Goal: Task Accomplishment & Management: Use online tool/utility

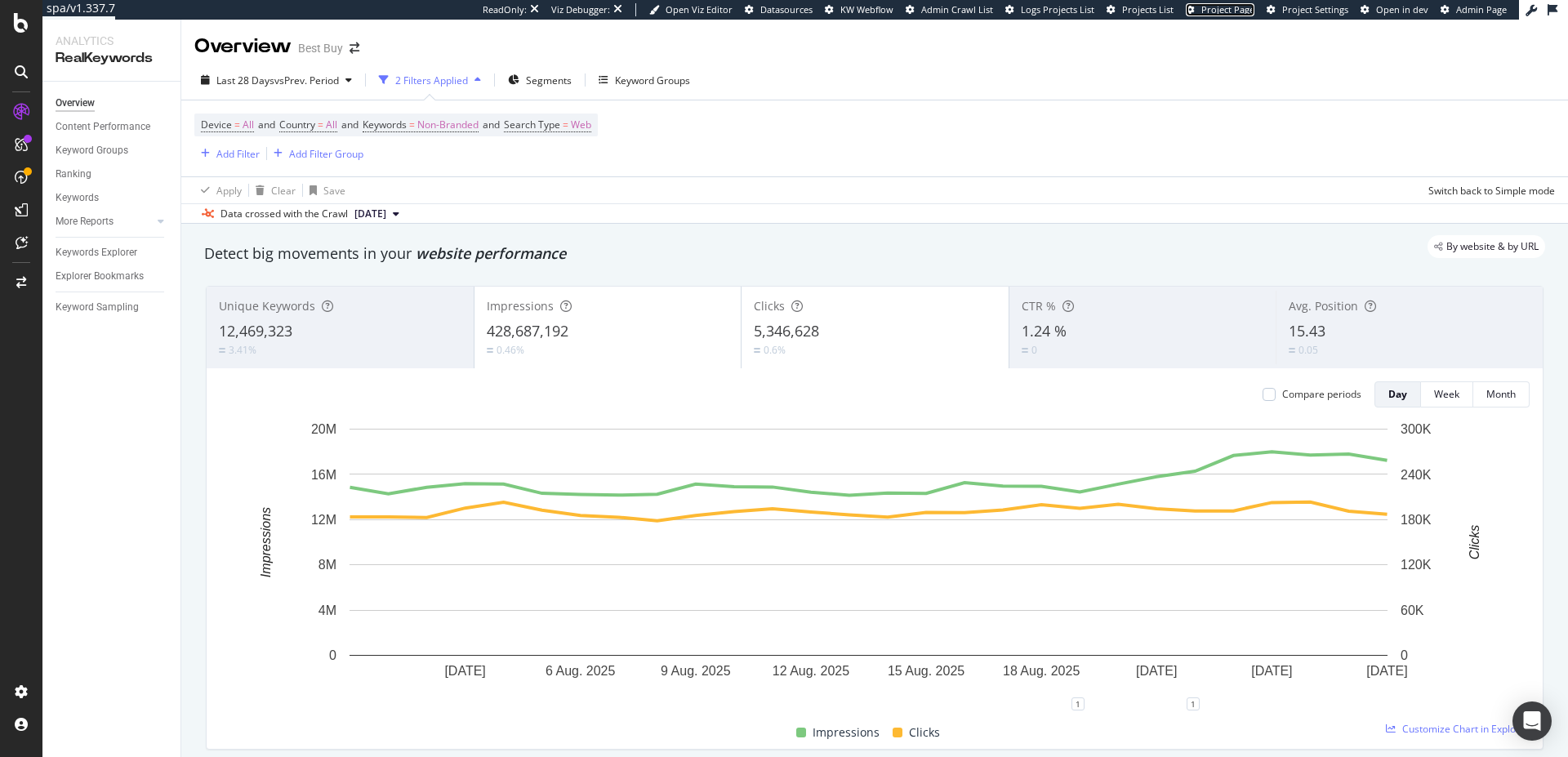
click at [1236, 12] on span "Project Page" at bounding box center [1228, 9] width 53 height 13
click at [812, 10] on span "Datasources" at bounding box center [787, 9] width 53 height 13
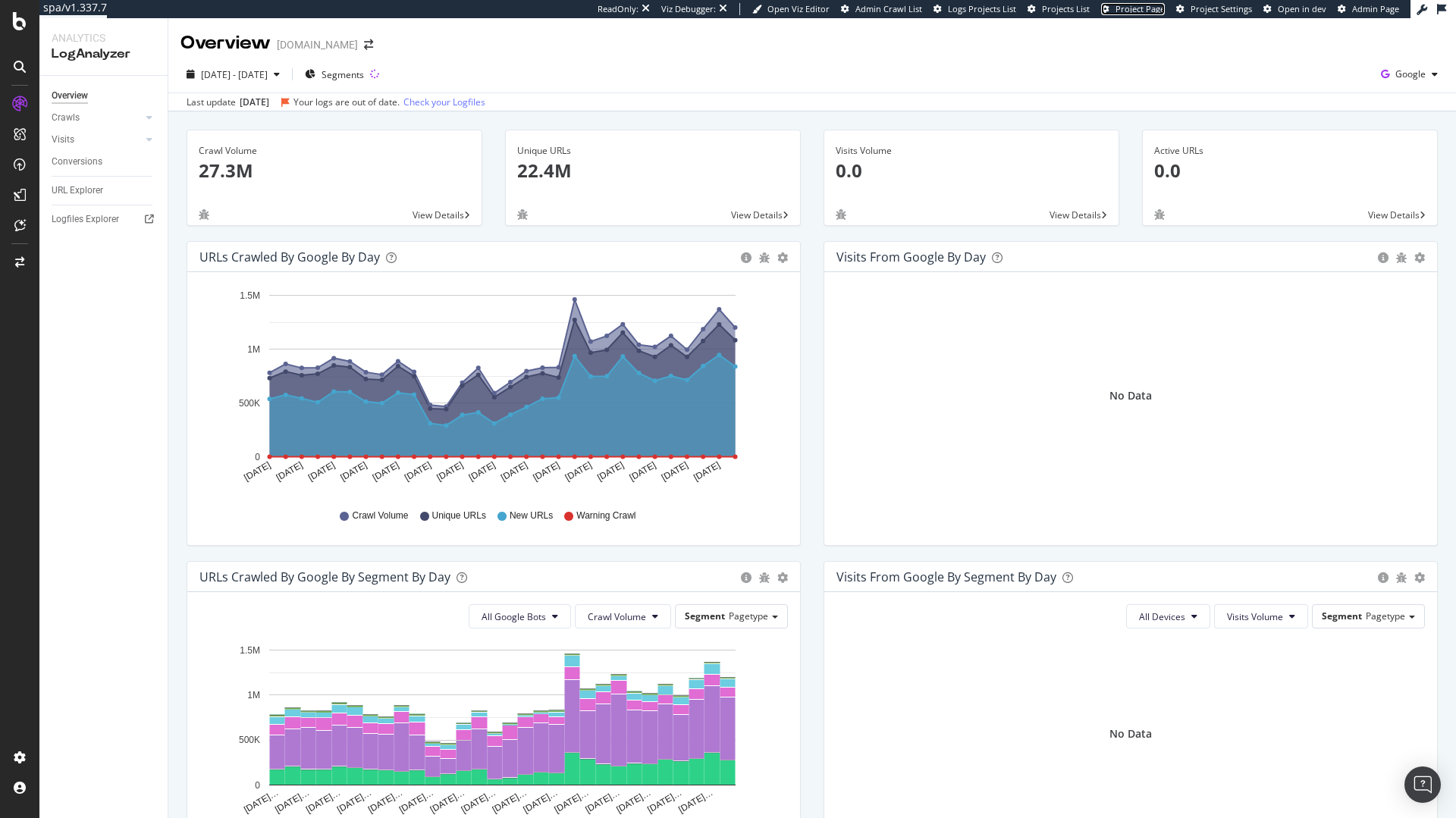
click at [1143, 9] on span "Project Page" at bounding box center [1140, 9] width 50 height 12
click at [1148, 9] on span "Project Page" at bounding box center [1140, 9] width 50 height 12
click at [69, 226] on div "Logfiles Explorer" at bounding box center [85, 220] width 68 height 16
click at [1158, 8] on span "Project Page" at bounding box center [1140, 9] width 50 height 12
click at [1147, 11] on span "Project Page" at bounding box center [1140, 9] width 50 height 12
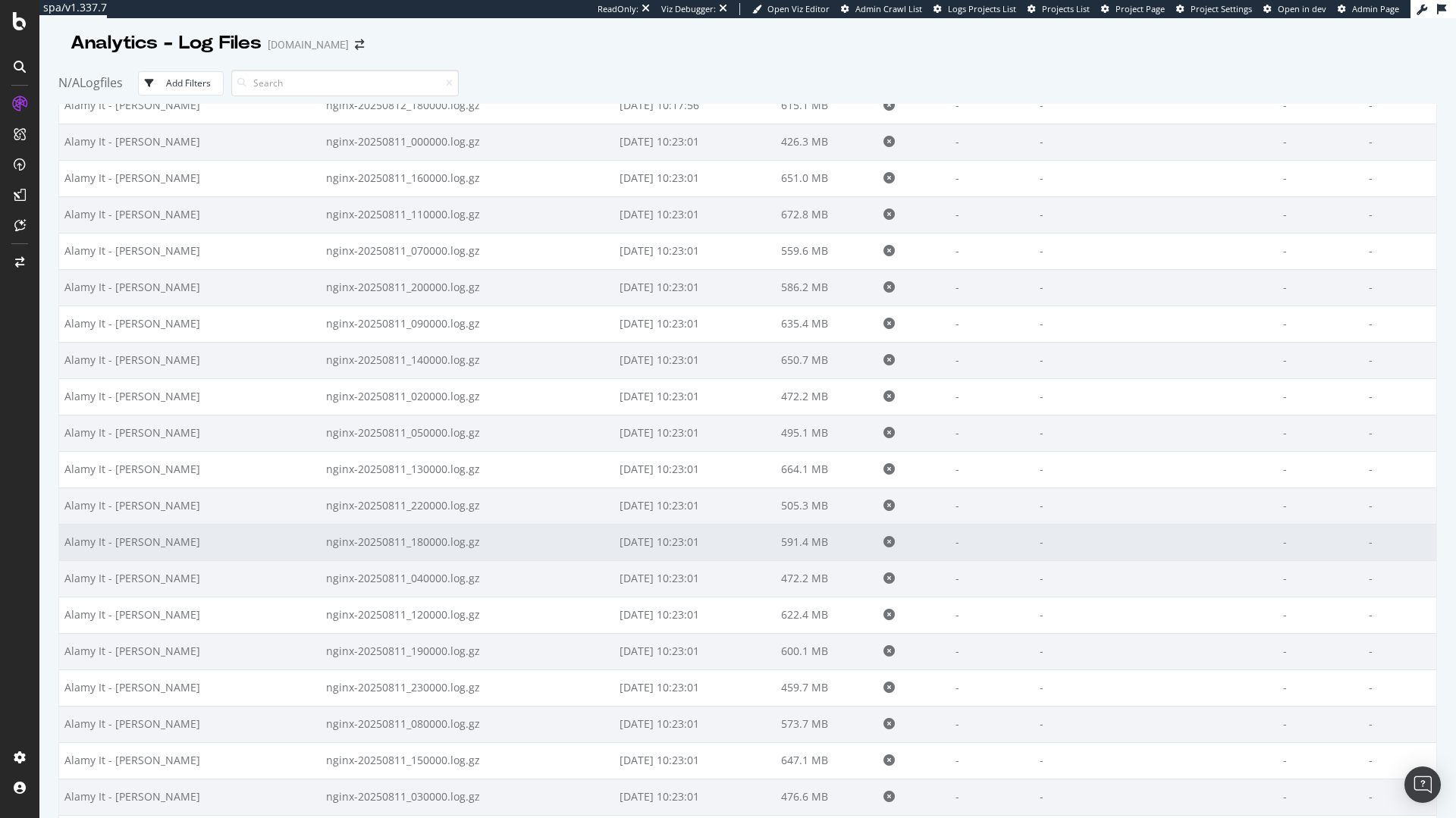
click at [321, 524] on td "nginx-20250811_180000.log.gz" at bounding box center [467, 542] width 293 height 36
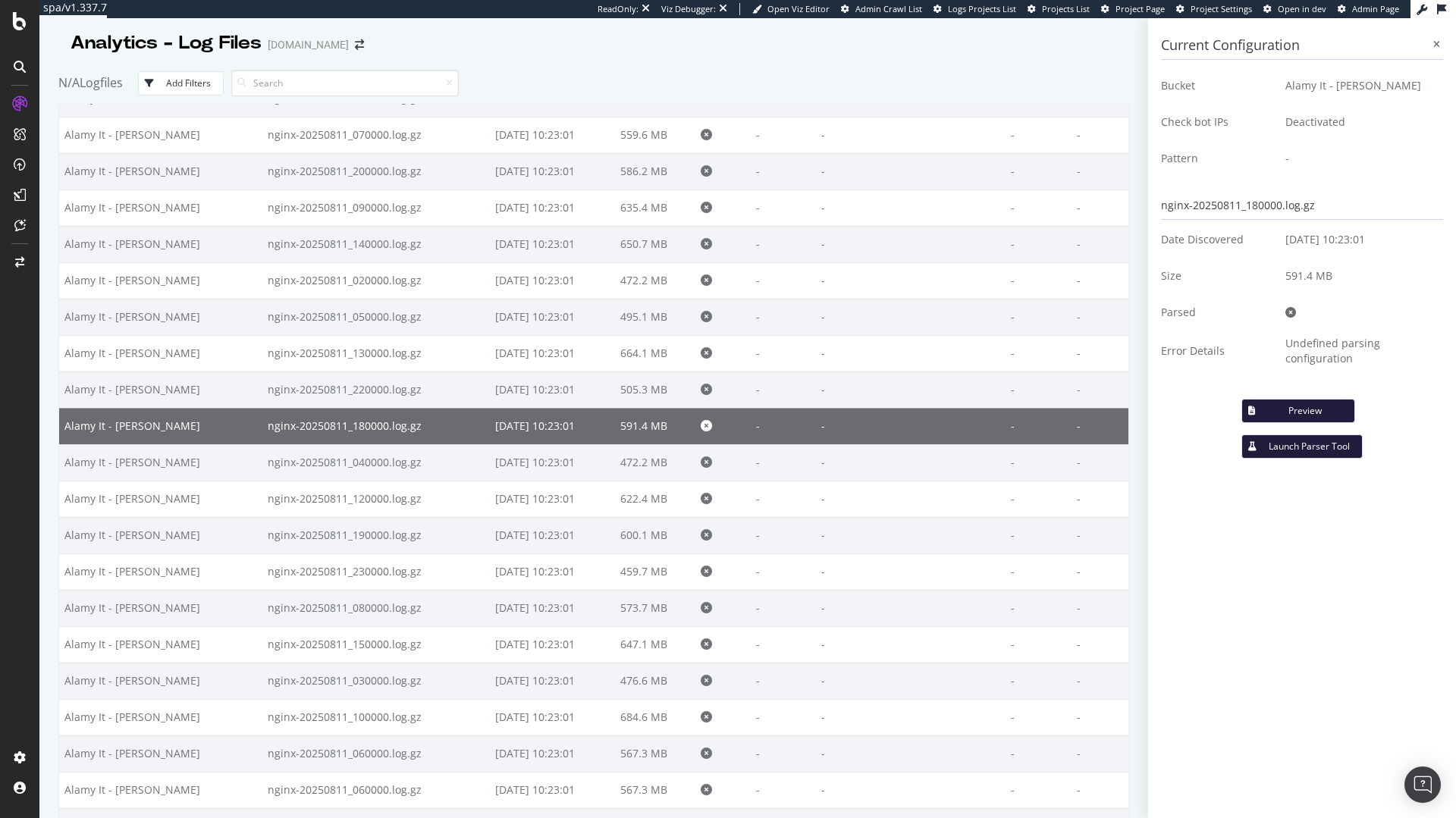
scroll to position [17934, 0]
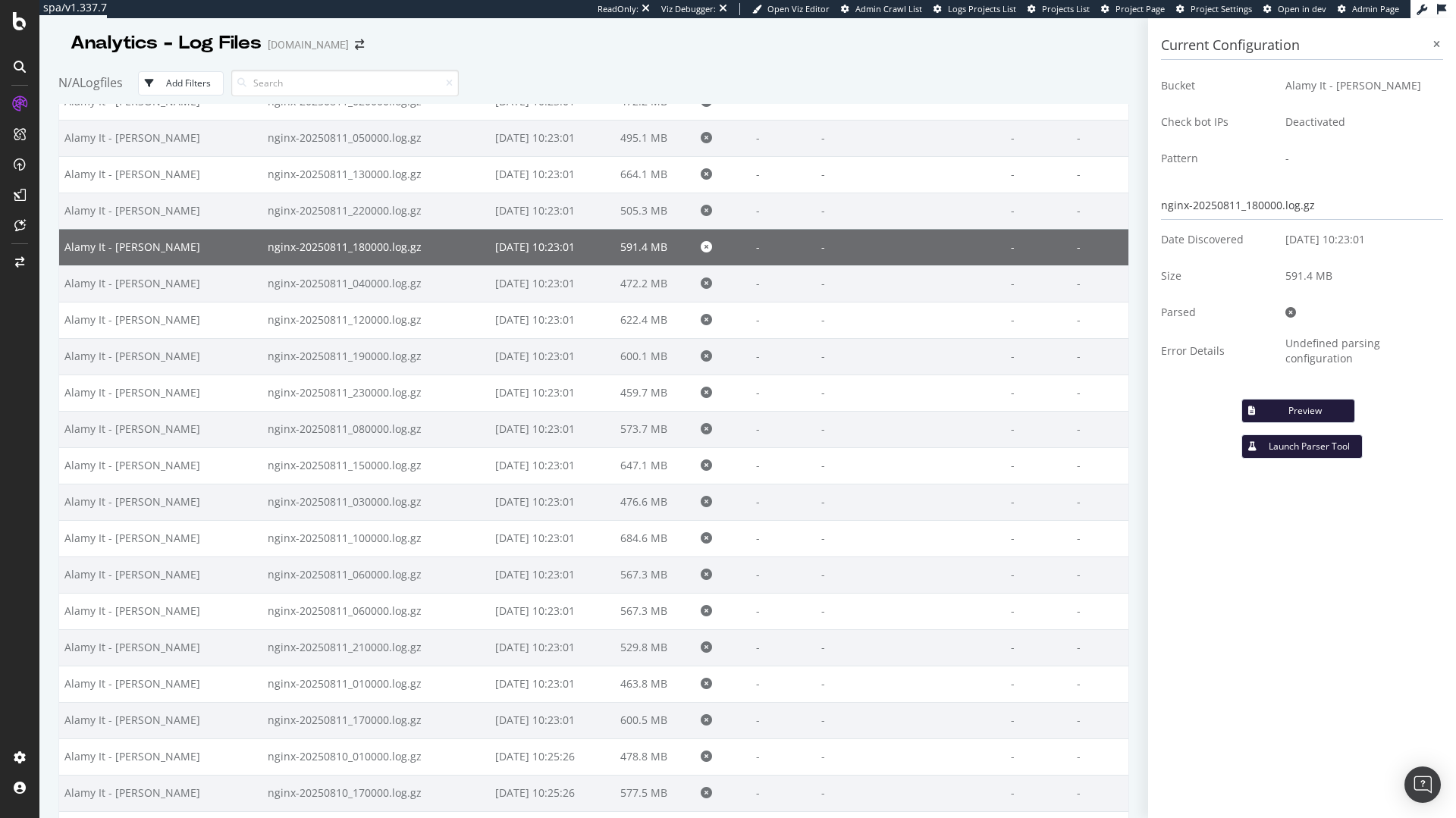
click at [1305, 413] on div "Preview" at bounding box center [1305, 411] width 75 height 13
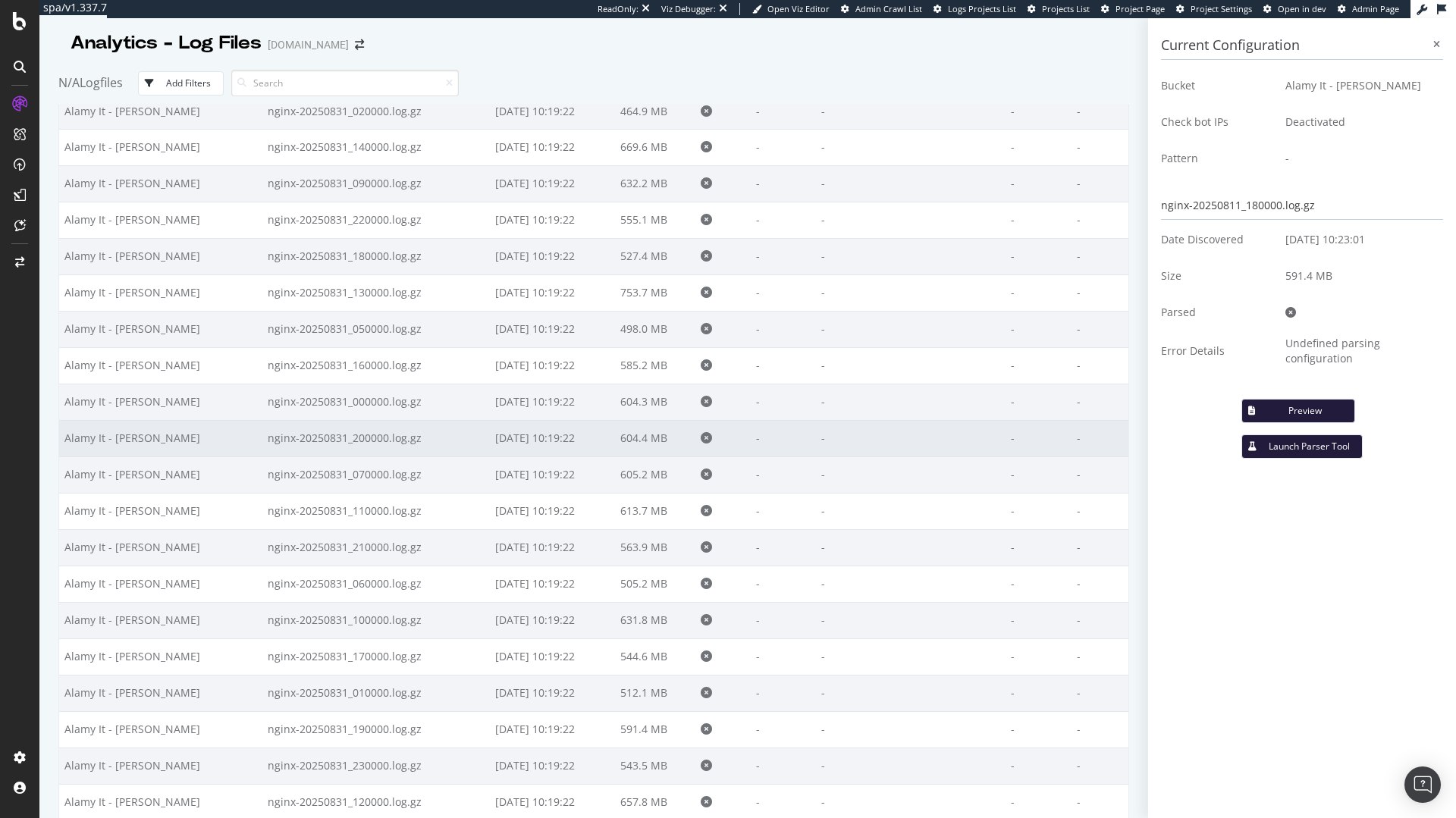
scroll to position [0, 0]
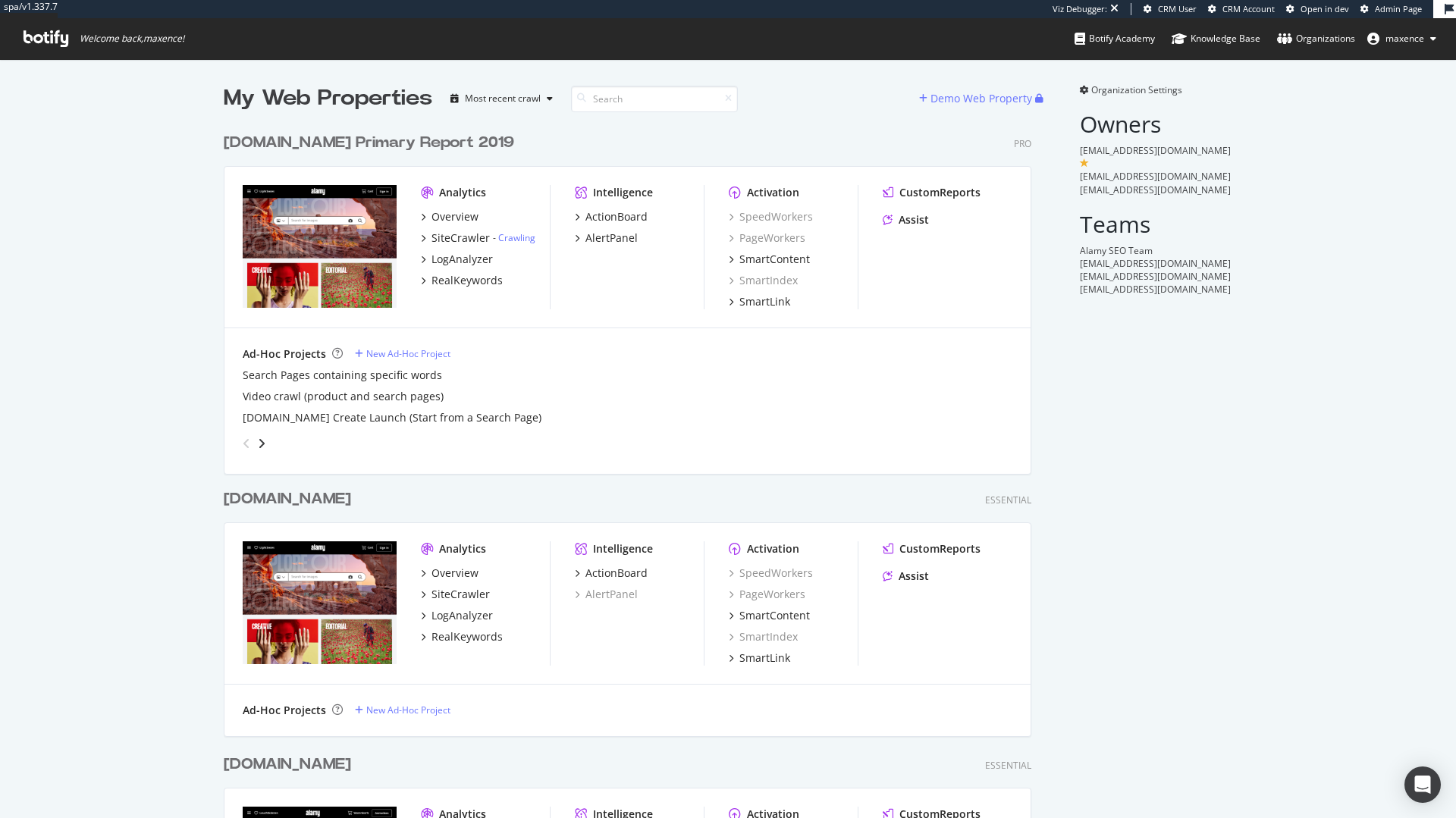
scroll to position [1428, 809]
click at [366, 144] on div "[DOMAIN_NAME] Primary Report 2019" at bounding box center [369, 143] width 290 height 22
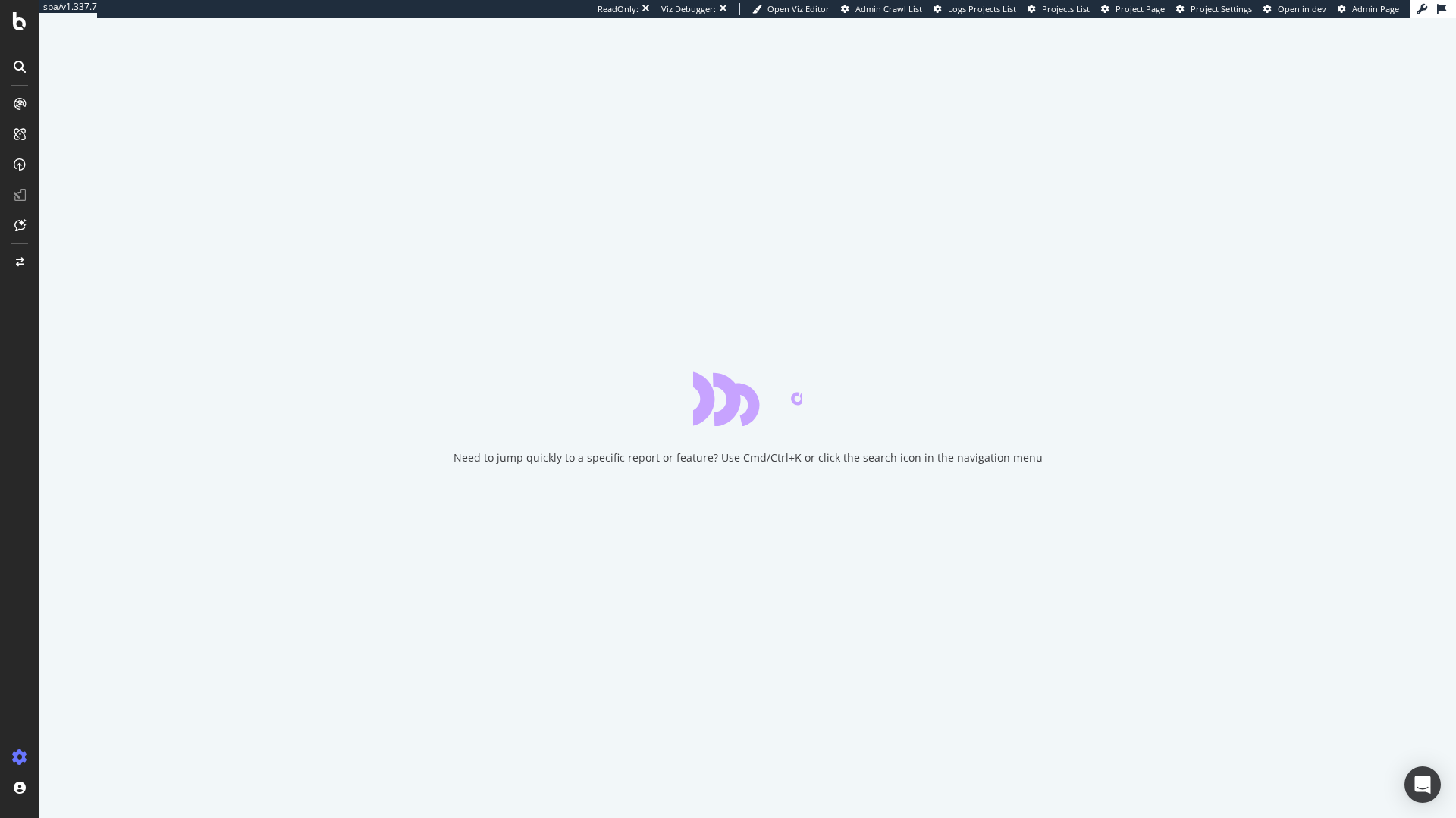
click at [1152, 12] on span "Project Page" at bounding box center [1140, 9] width 50 height 12
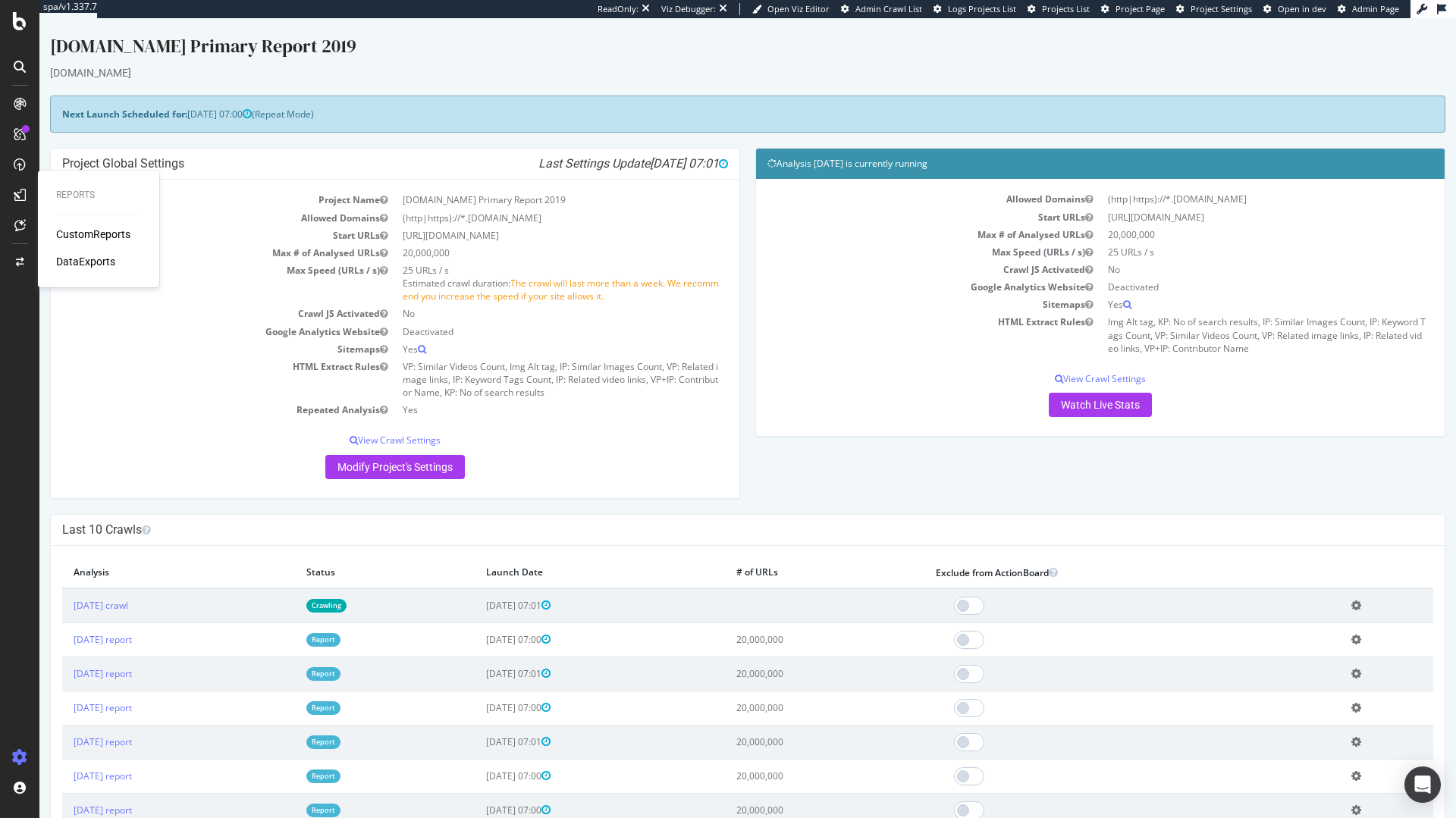
click at [68, 224] on div "Reports CustomReports DataExports" at bounding box center [99, 229] width 109 height 111
click at [71, 228] on div "CustomReports" at bounding box center [93, 234] width 75 height 16
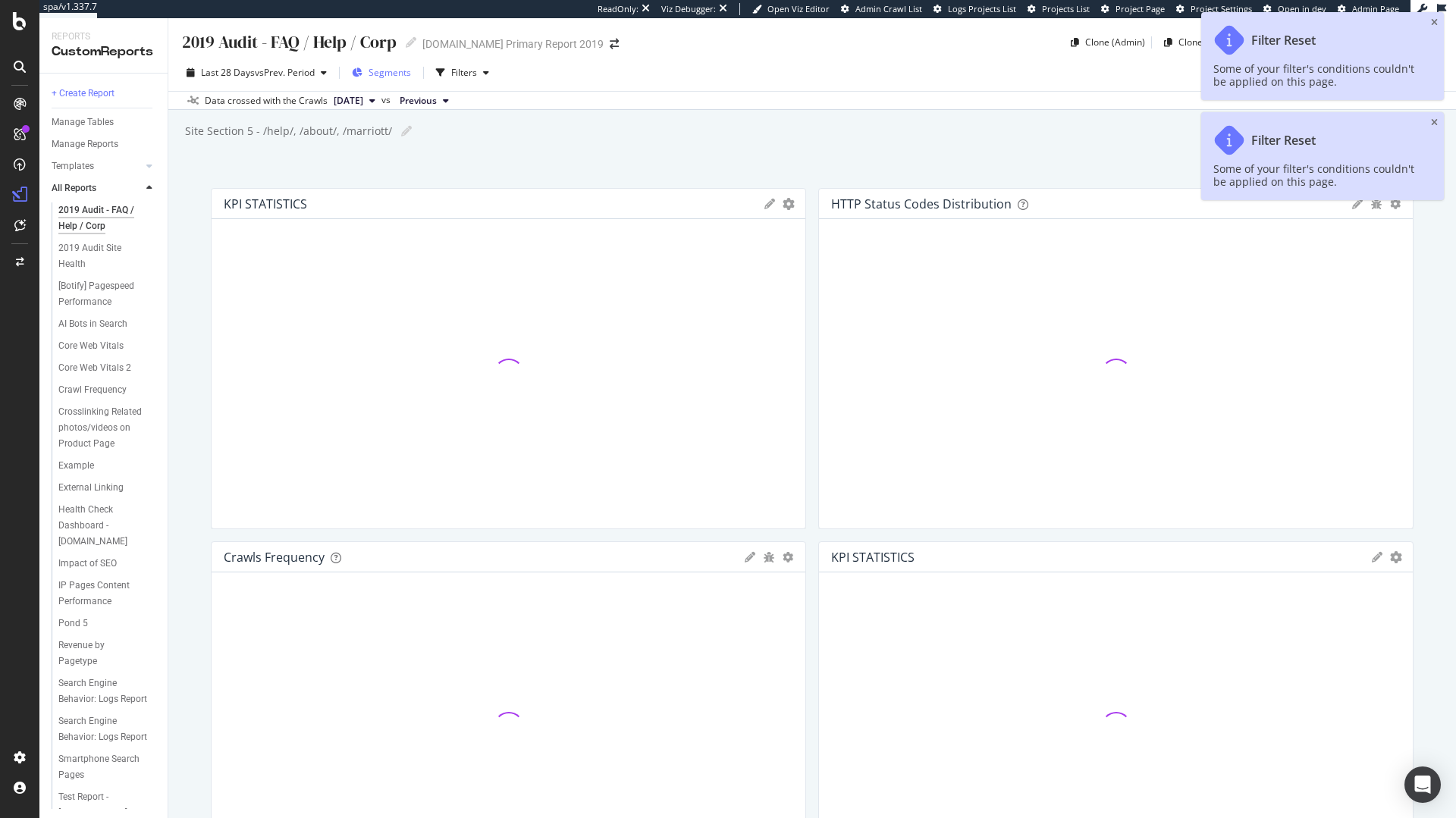
click at [407, 75] on span "Segments" at bounding box center [390, 72] width 43 height 13
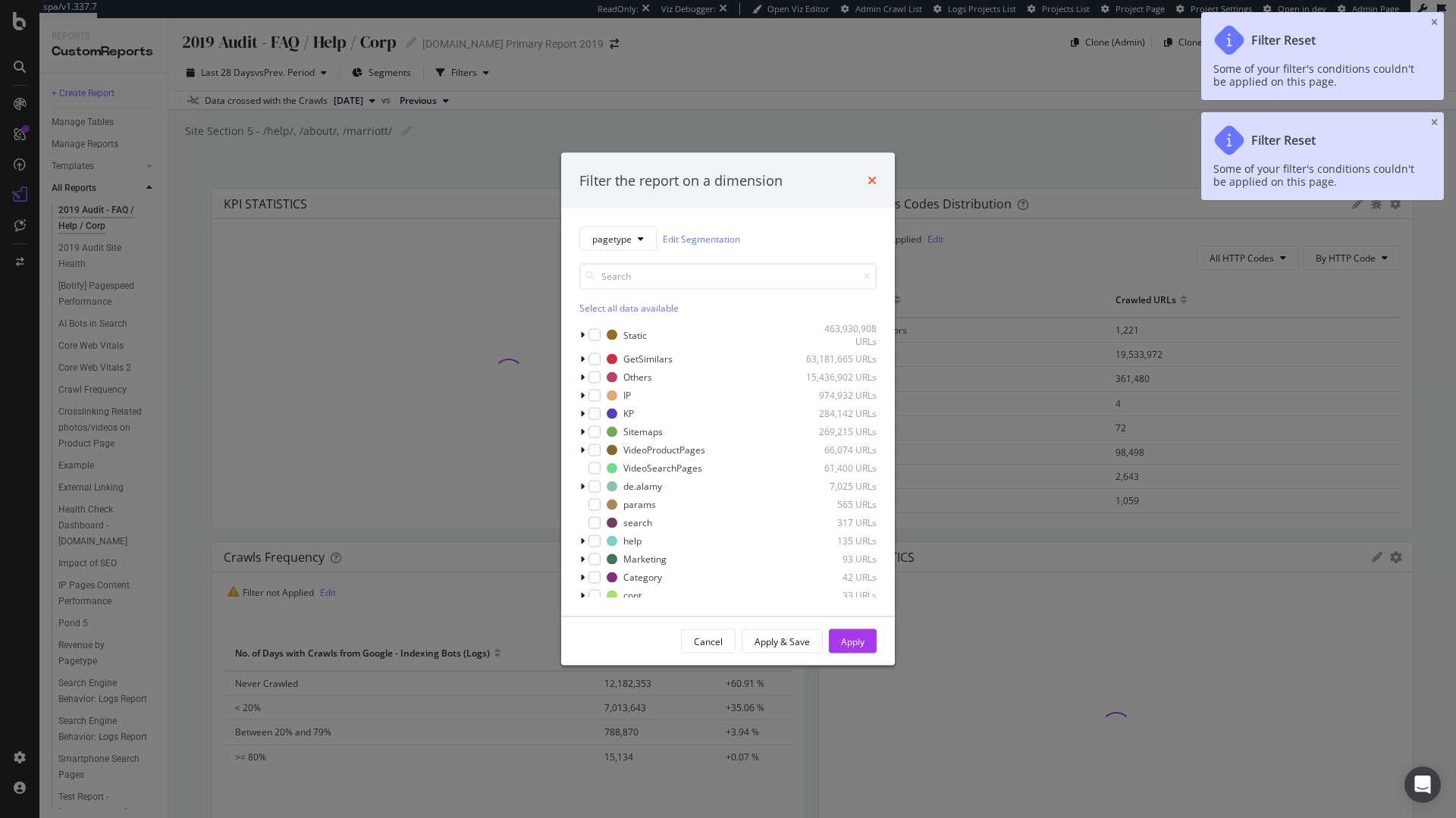
click at [873, 319] on div "Select all data available Static 463,930,908 URLs GetSimilars 63,181,665 URLs O…" at bounding box center [727, 431] width 297 height 335
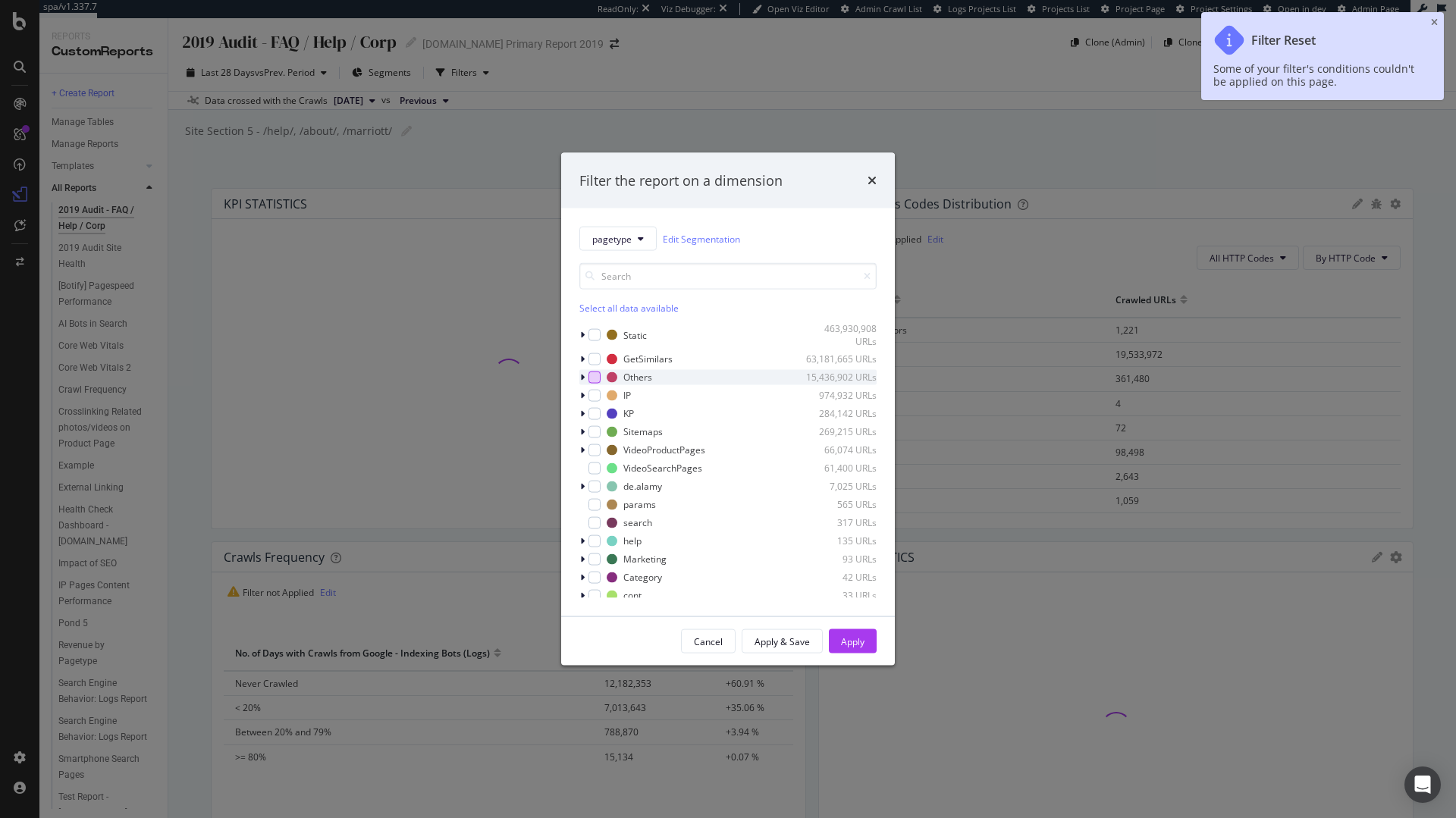
click at [597, 380] on div "modal" at bounding box center [595, 377] width 12 height 12
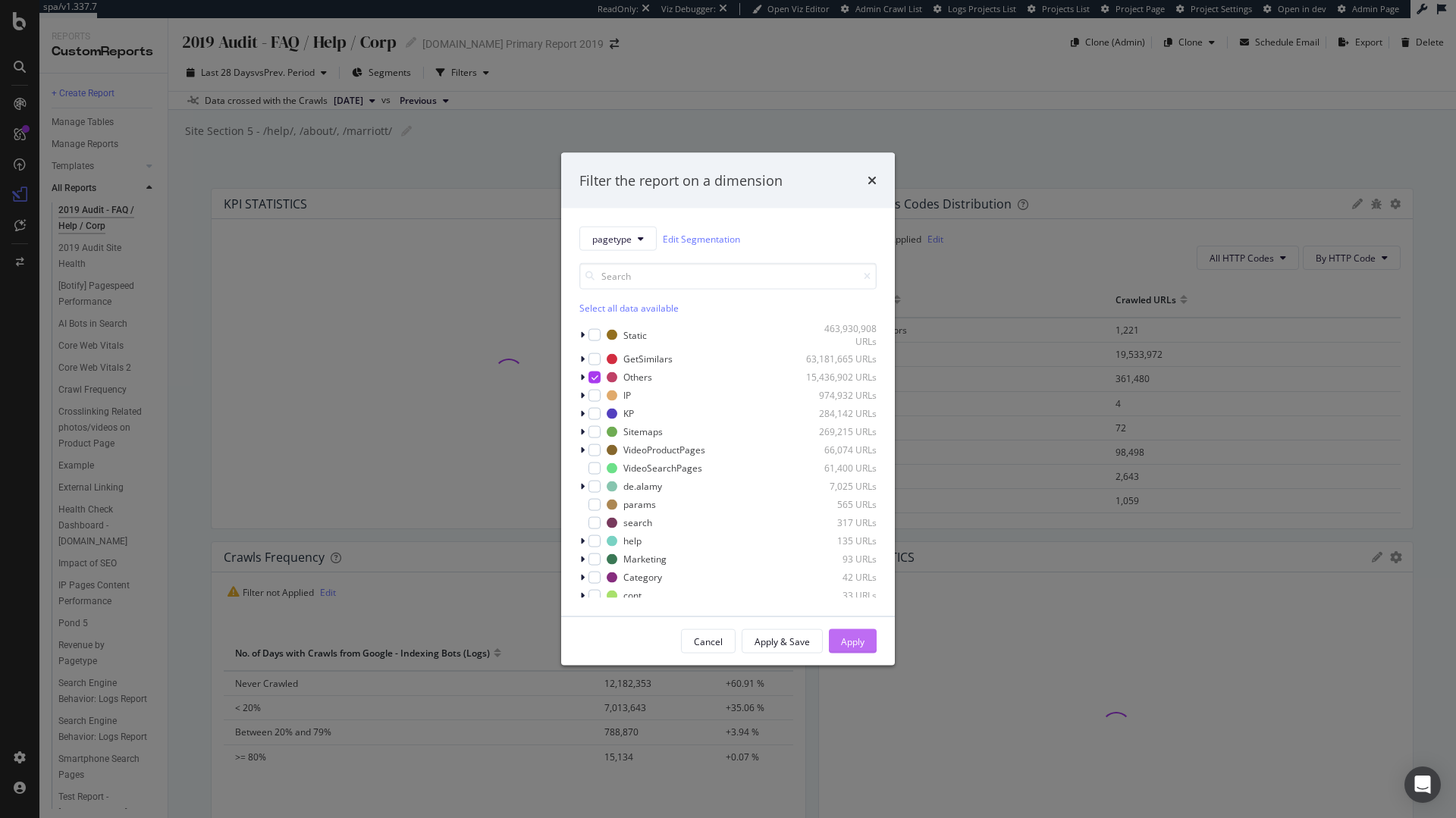
click at [857, 639] on div "Apply" at bounding box center [853, 641] width 23 height 13
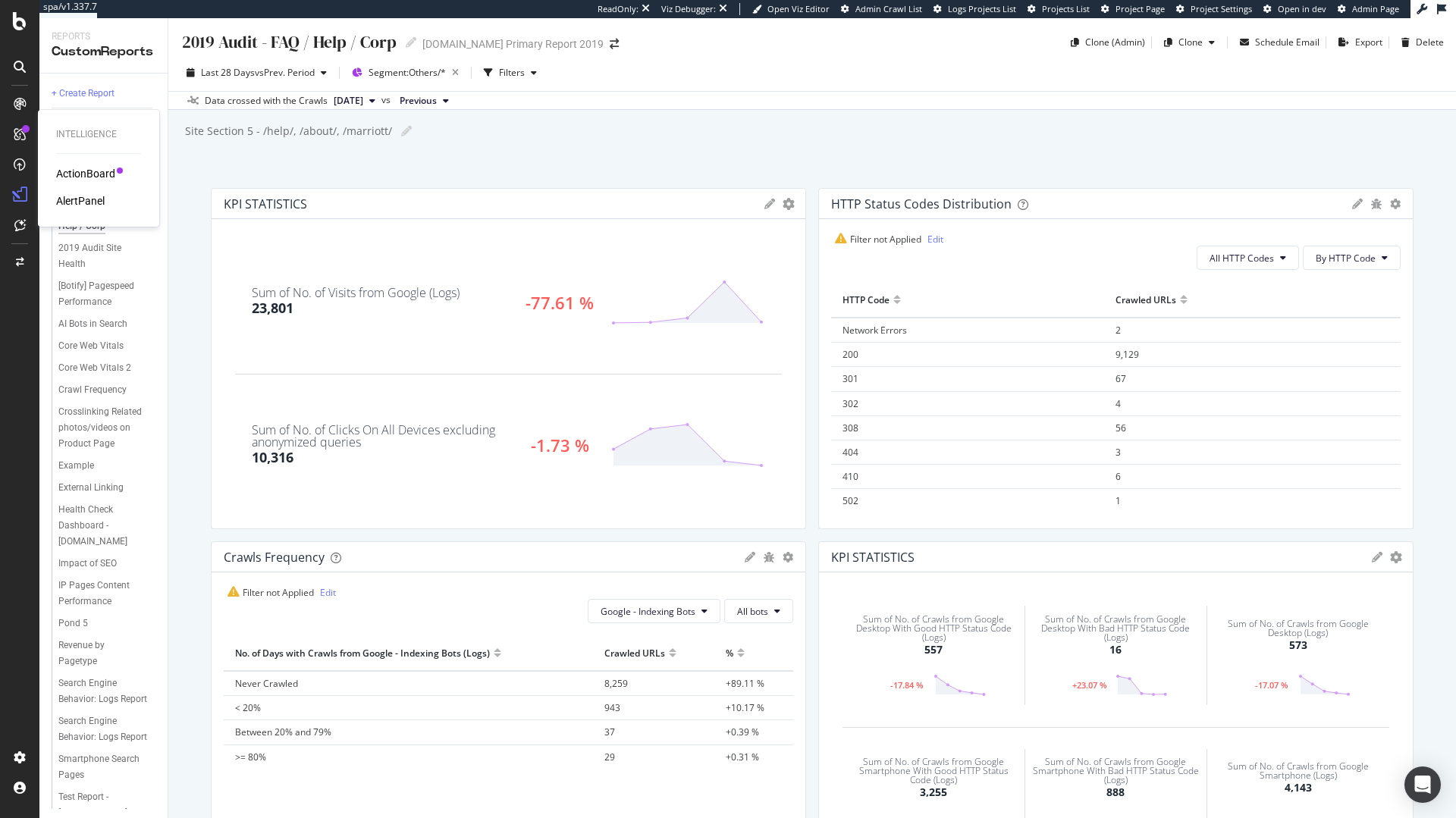
click at [87, 203] on div "AlertPanel" at bounding box center [80, 201] width 49 height 16
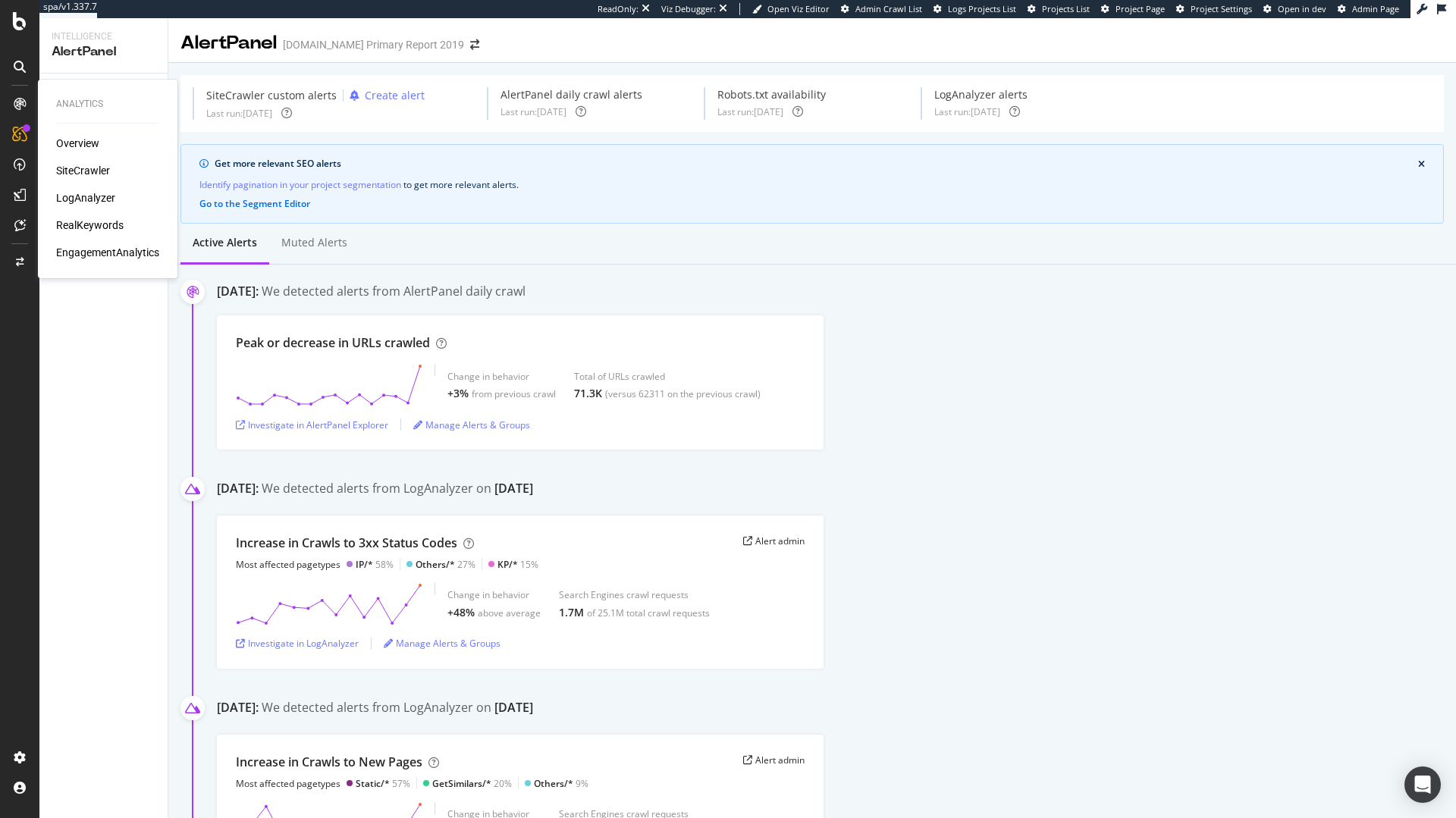
click at [82, 172] on div "SiteCrawler" at bounding box center [82, 171] width 54 height 16
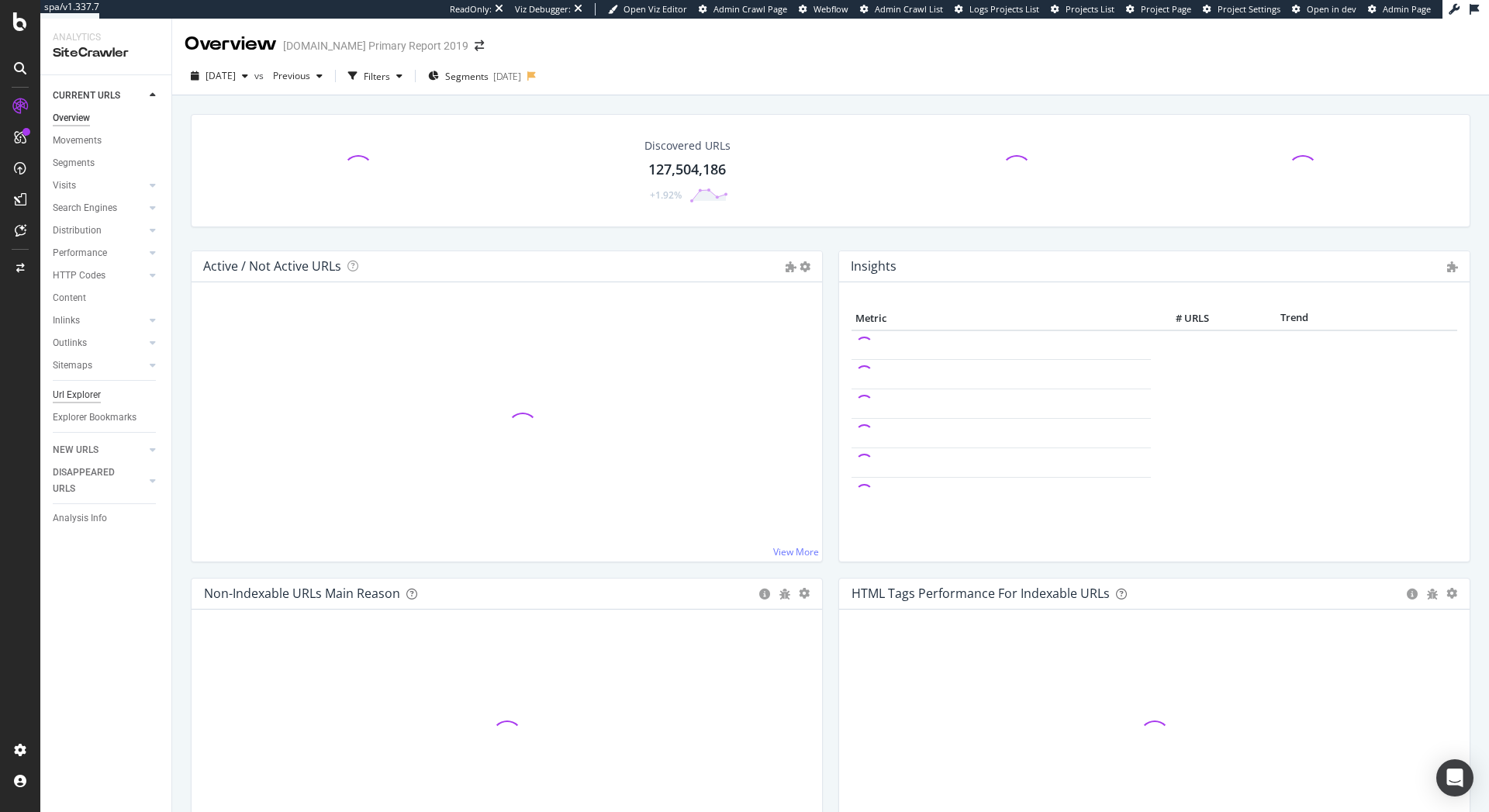
click at [73, 394] on div "Url Explorer" at bounding box center [76, 395] width 48 height 17
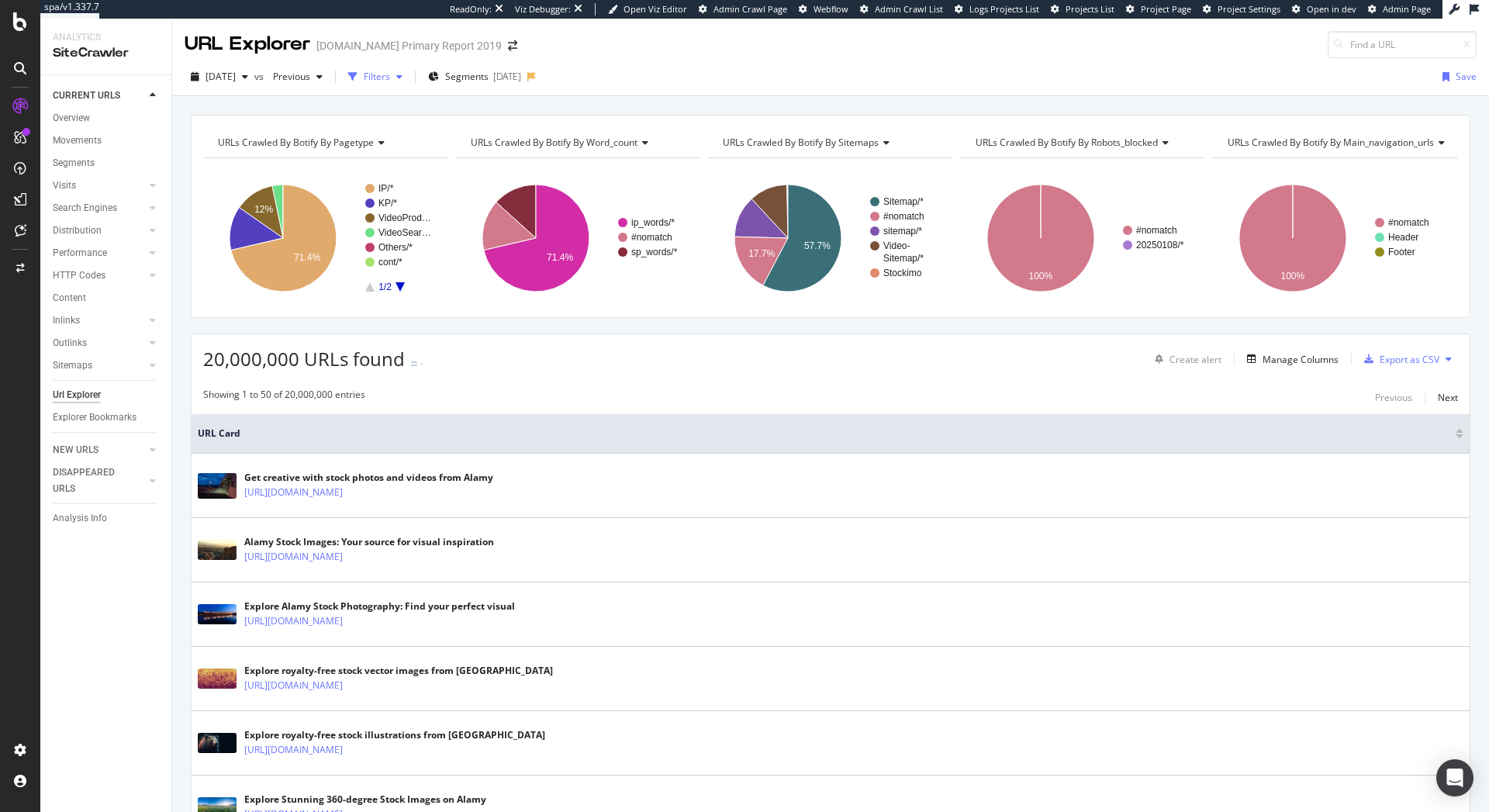
click at [390, 76] on div "Filters" at bounding box center [376, 76] width 26 height 13
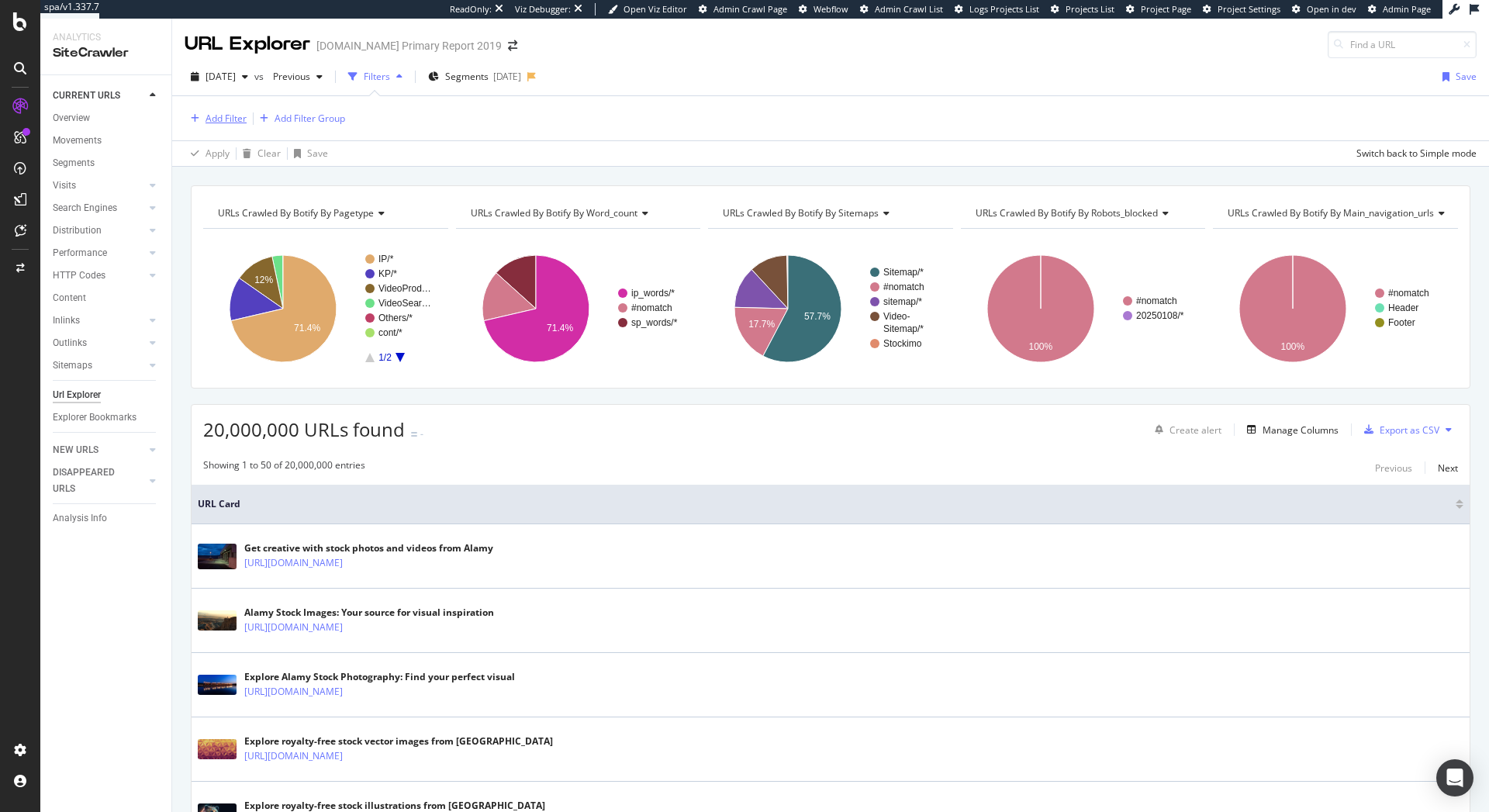
click at [225, 125] on div "Add Filter" at bounding box center [216, 118] width 62 height 17
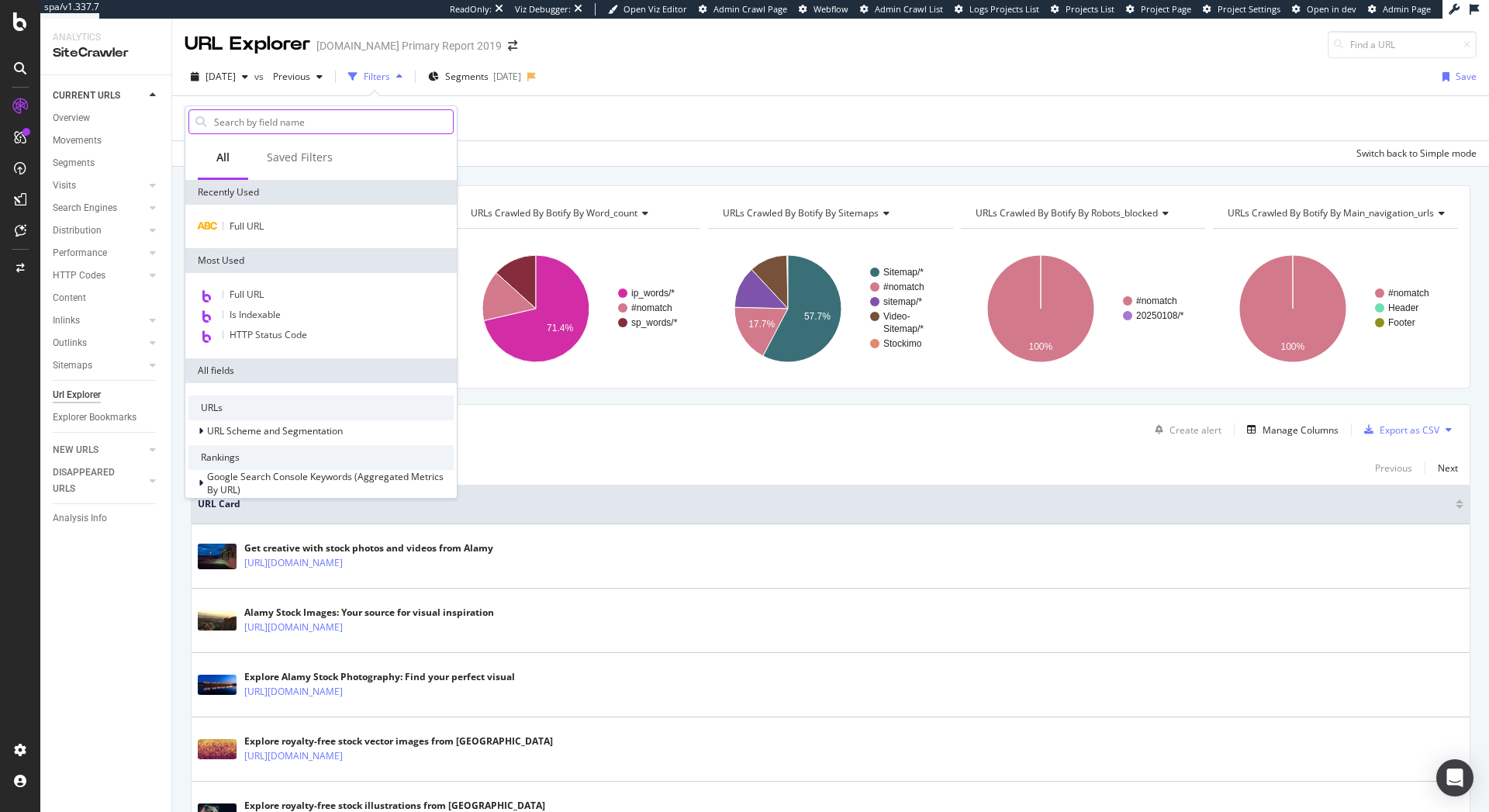
type input "x"
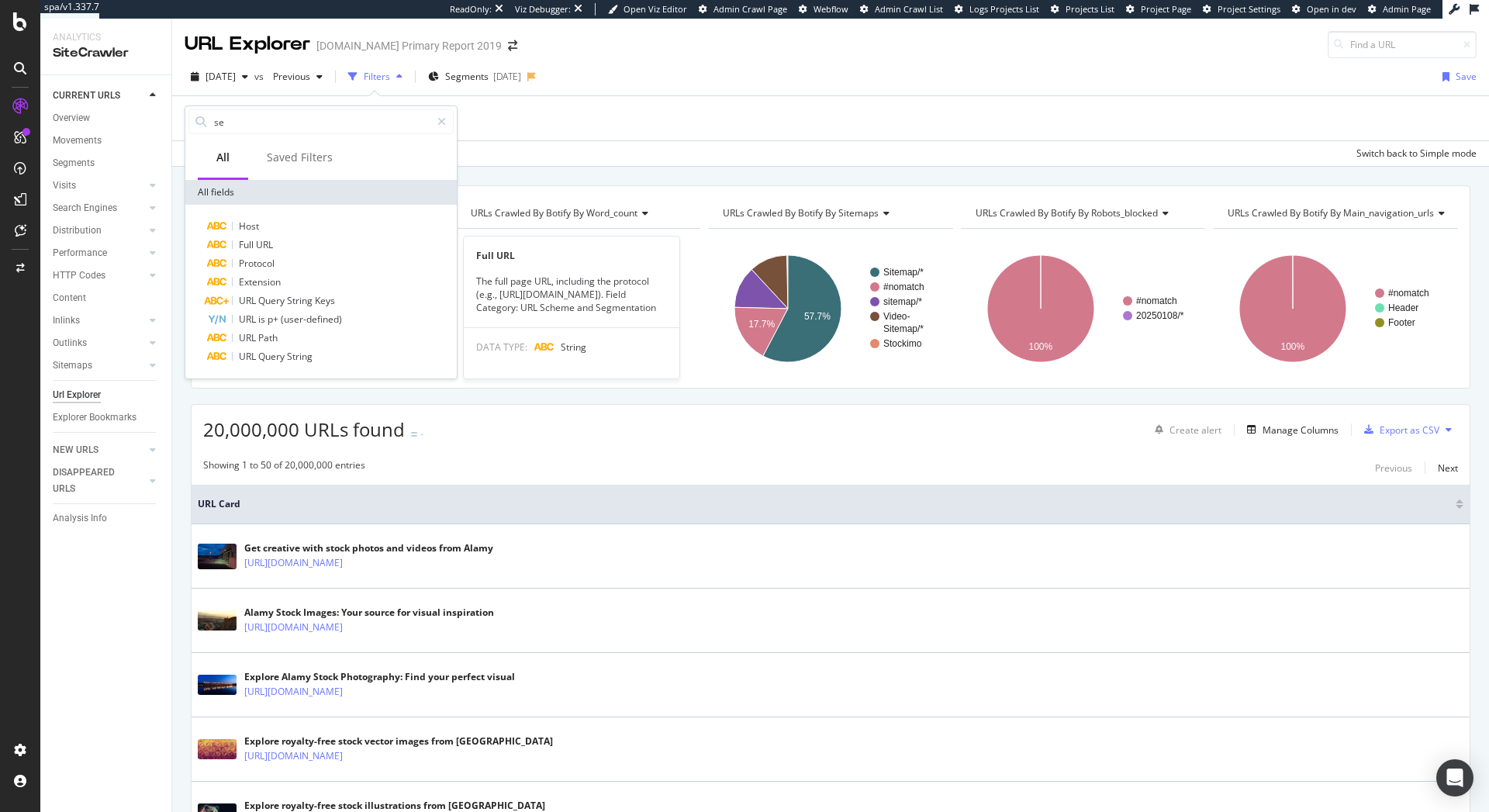
type input "s"
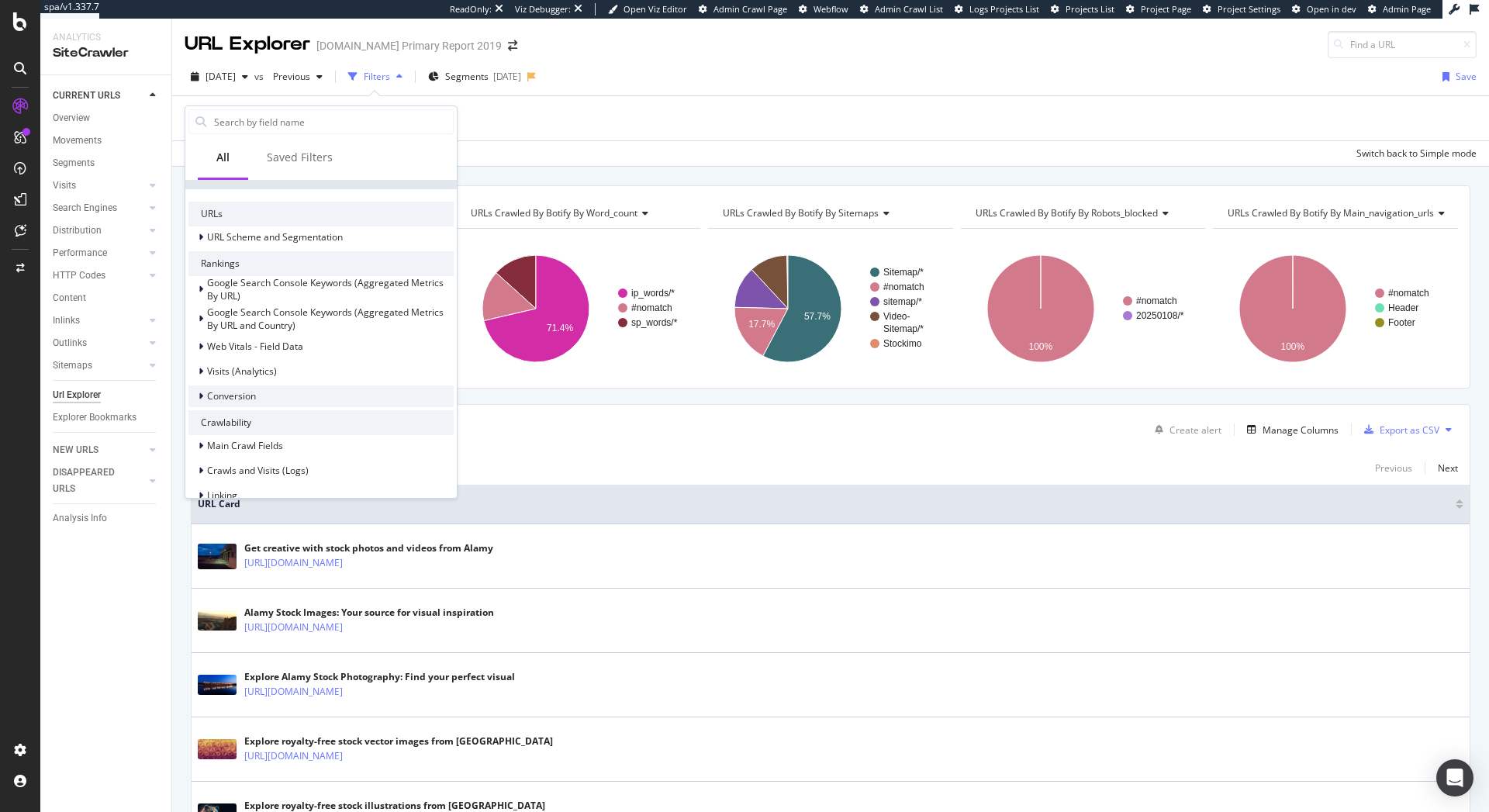
scroll to position [140, 0]
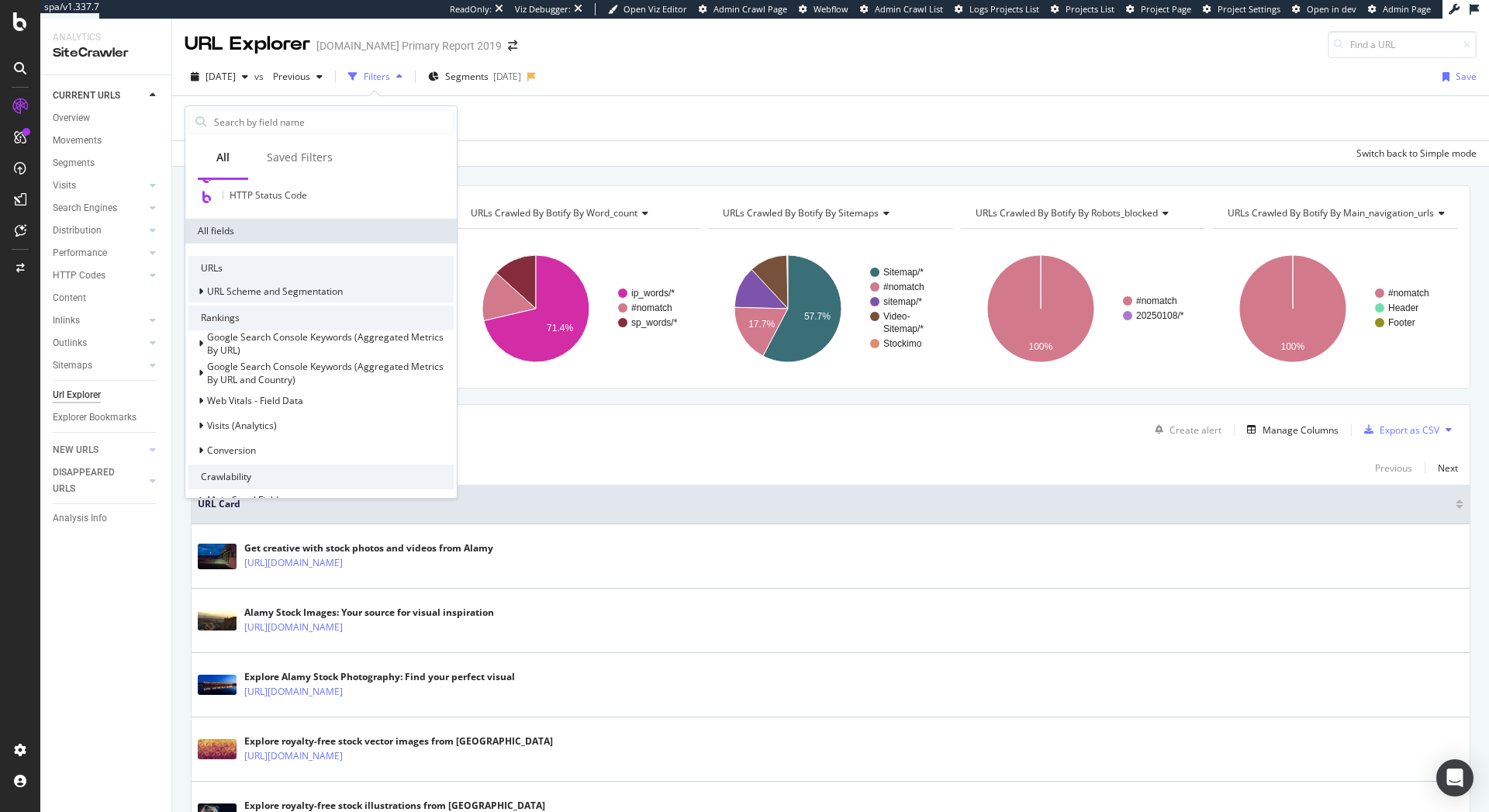
click at [252, 290] on span "URL Scheme and Segmentation" at bounding box center [275, 291] width 136 height 13
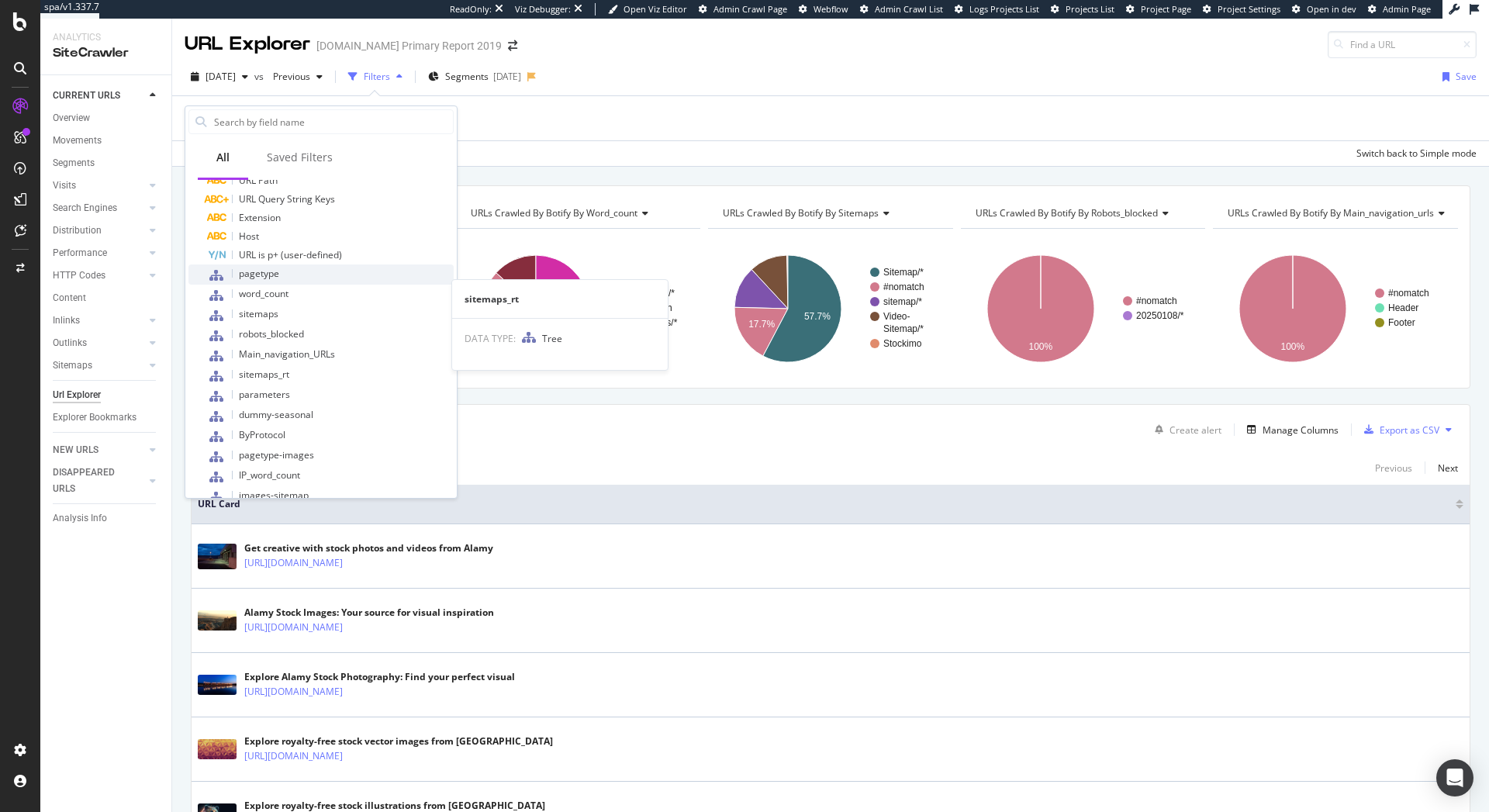
scroll to position [558, 0]
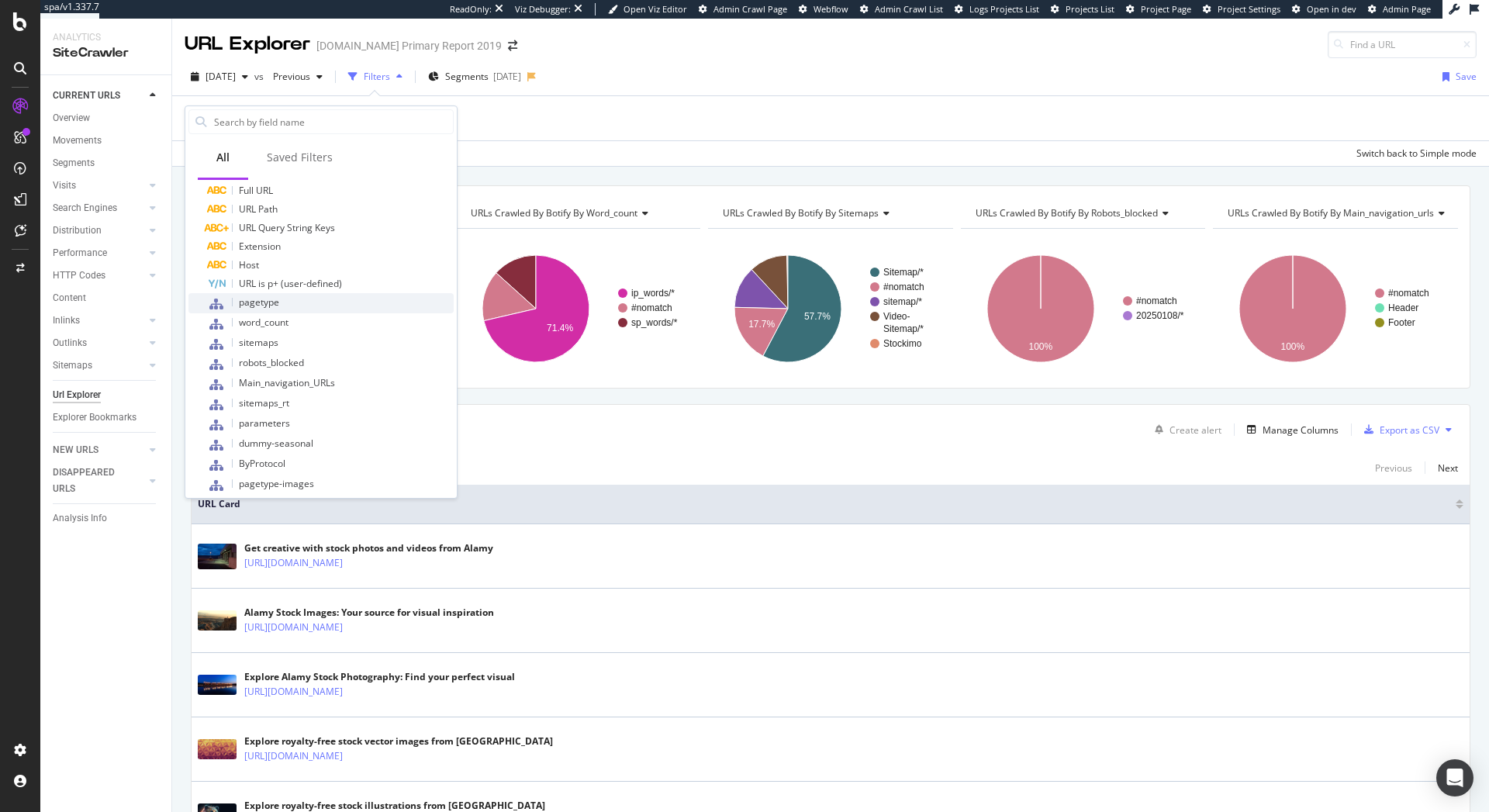
click at [273, 306] on span "pagetype" at bounding box center [259, 302] width 40 height 13
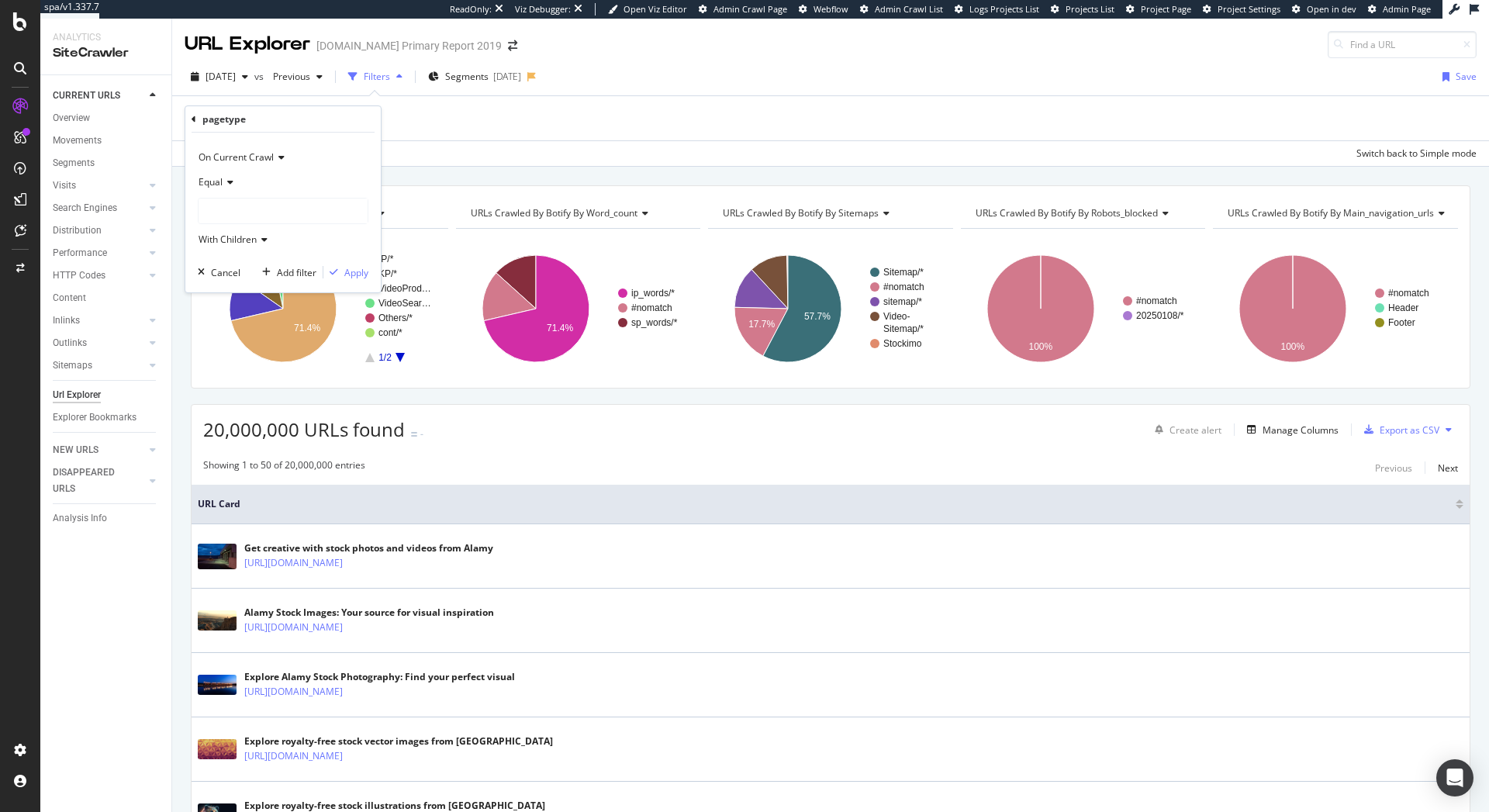
click at [226, 182] on icon at bounding box center [228, 183] width 11 height 10
click at [256, 209] on div at bounding box center [283, 210] width 169 height 25
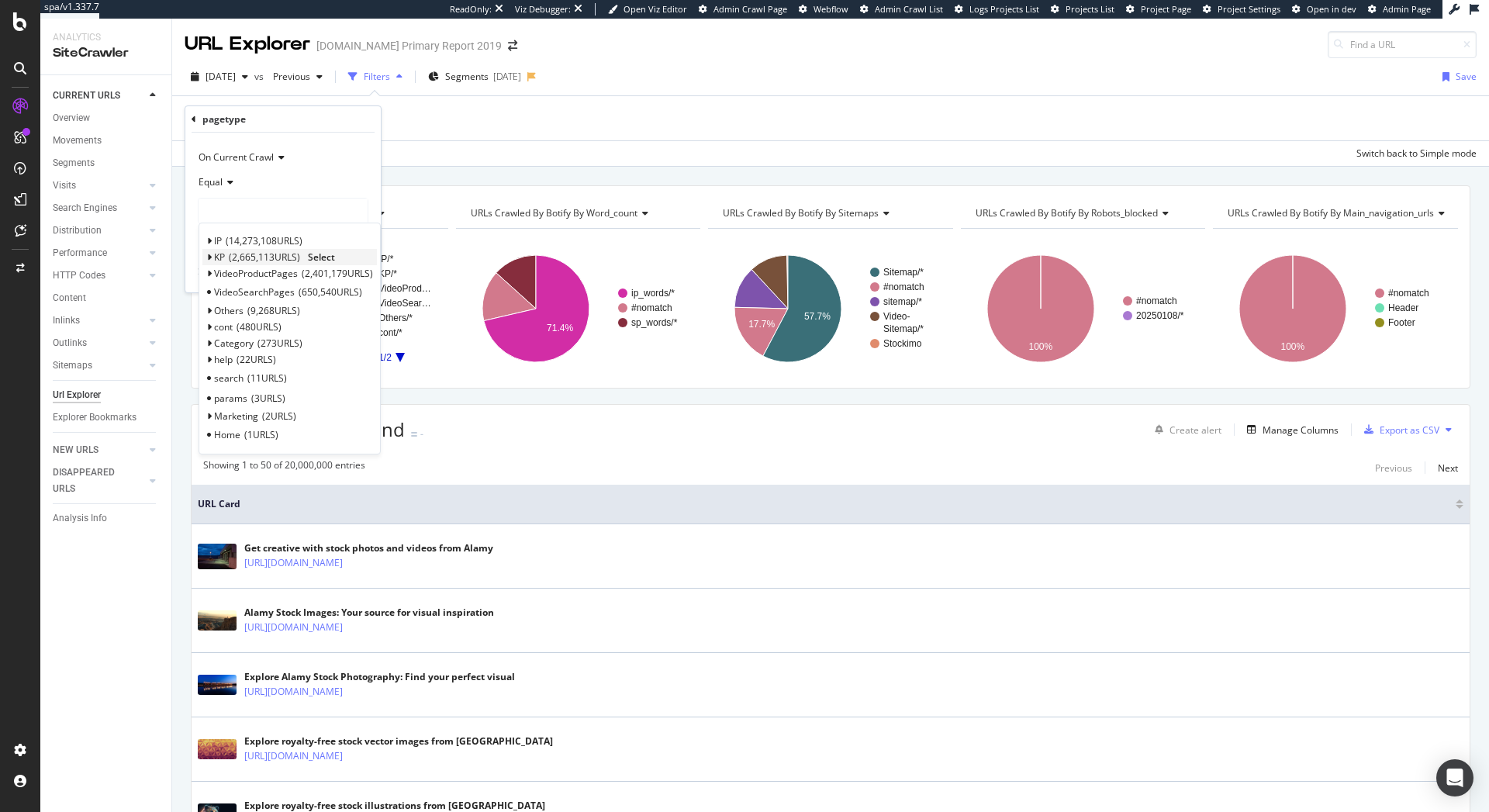
click at [253, 251] on span "2,665,113 URLS" at bounding box center [264, 257] width 71 height 13
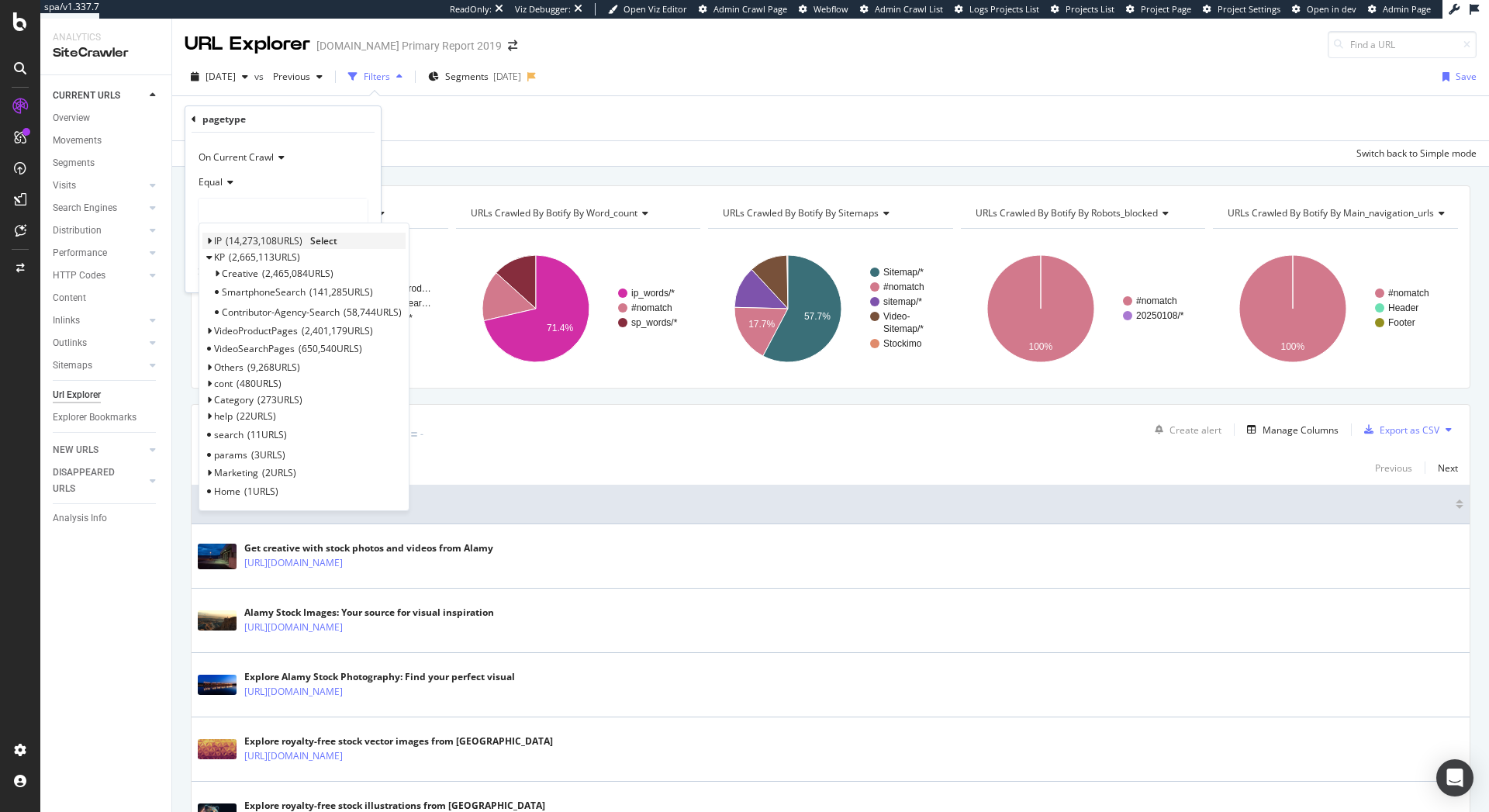
click at [252, 245] on span "14,273,108 URLS" at bounding box center [264, 241] width 77 height 13
click at [259, 272] on span "4 URLS" at bounding box center [267, 275] width 34 height 13
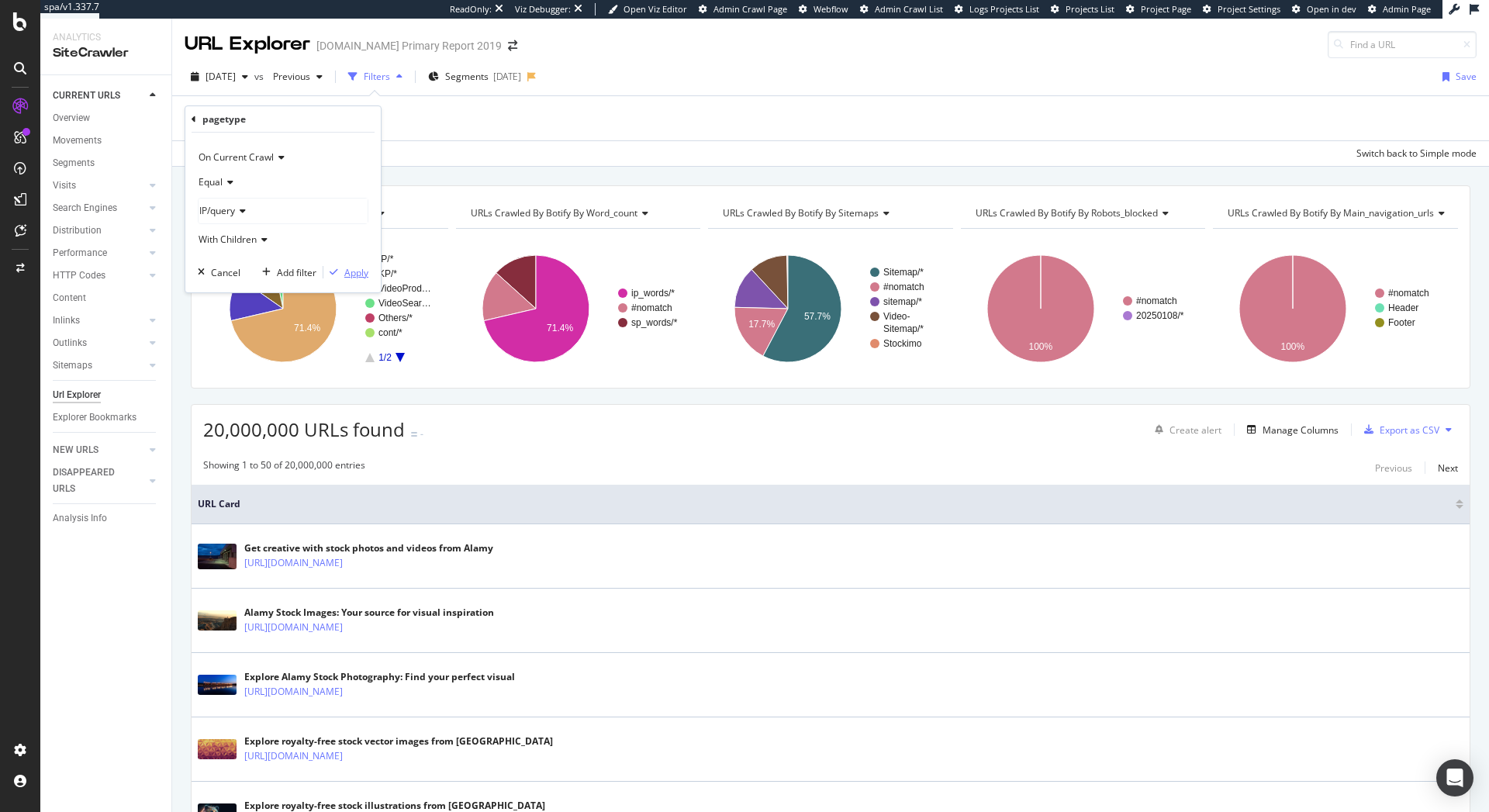
click at [359, 271] on div "Apply" at bounding box center [356, 272] width 24 height 13
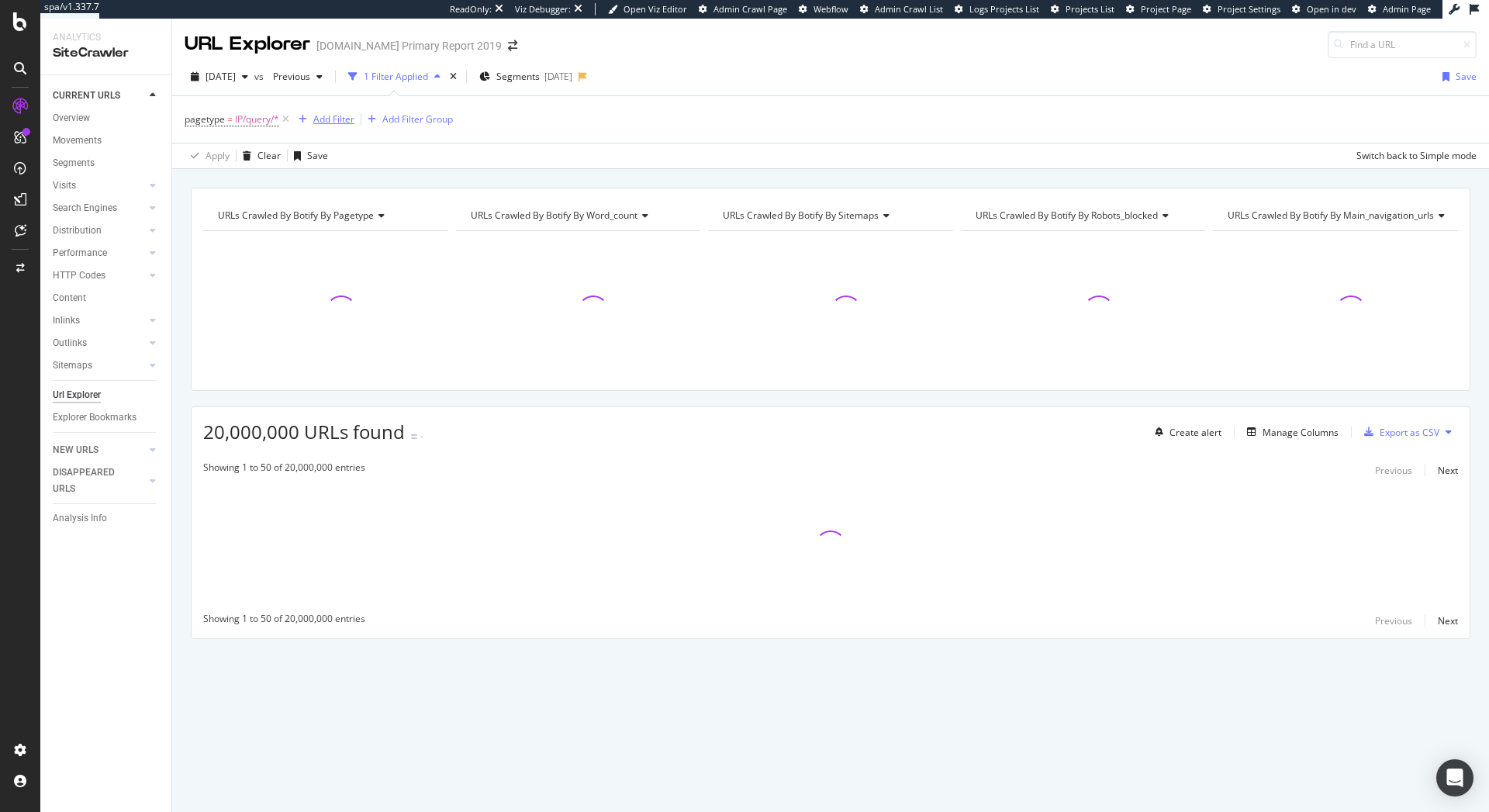
click at [329, 119] on div "Add Filter" at bounding box center [334, 119] width 41 height 13
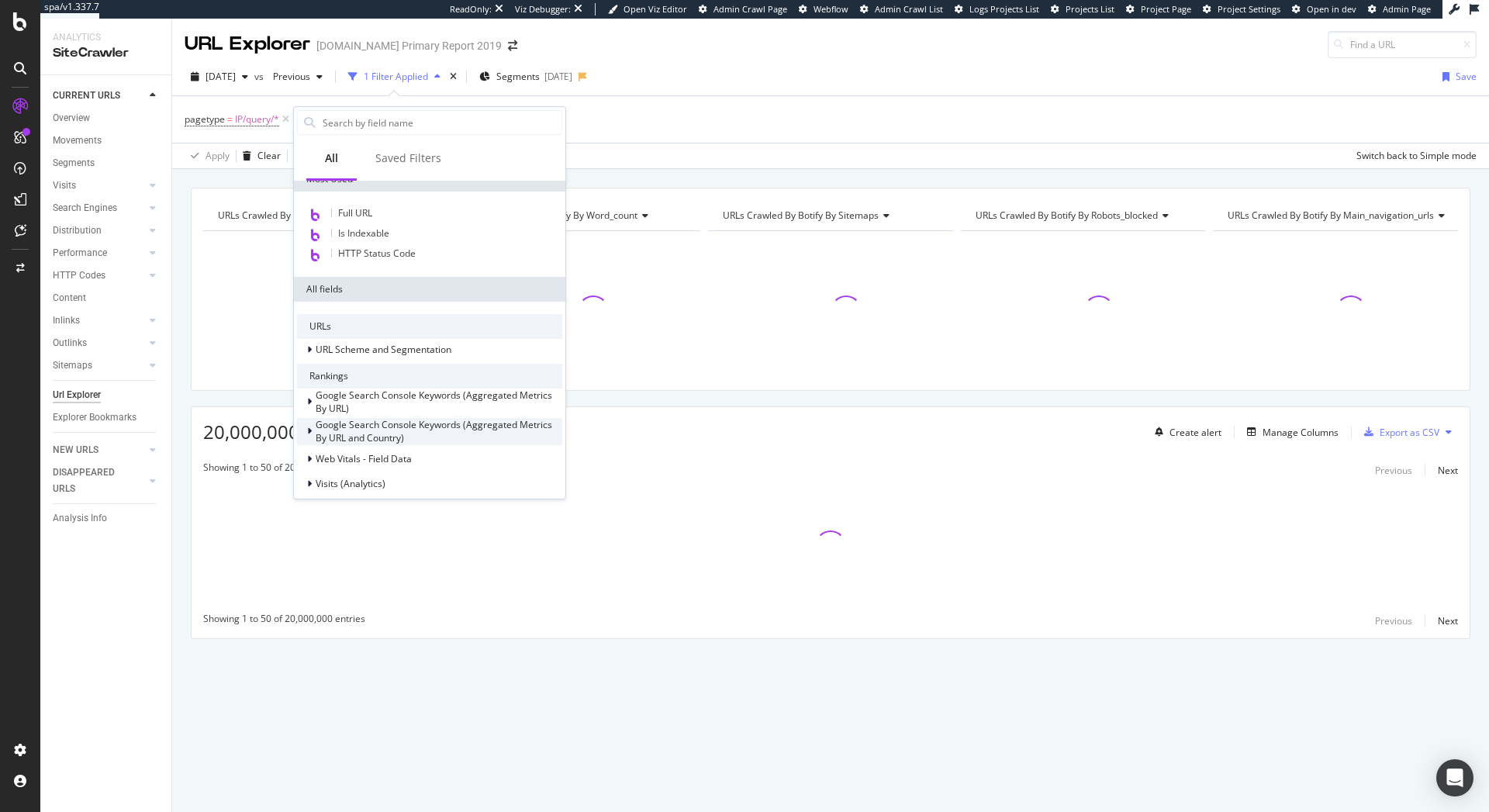
scroll to position [140, 0]
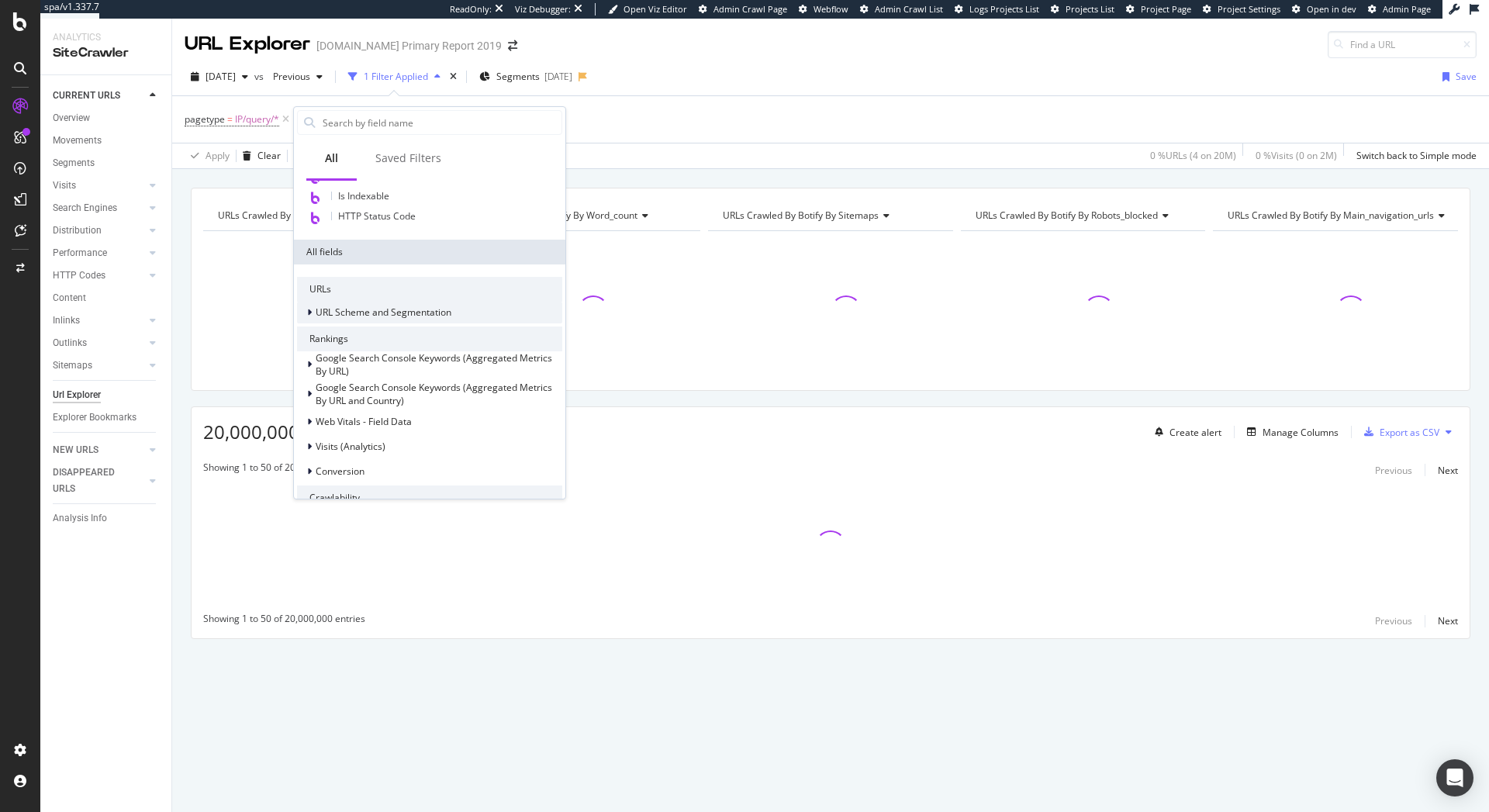
click at [368, 313] on span "URL Scheme and Segmentation" at bounding box center [383, 312] width 136 height 13
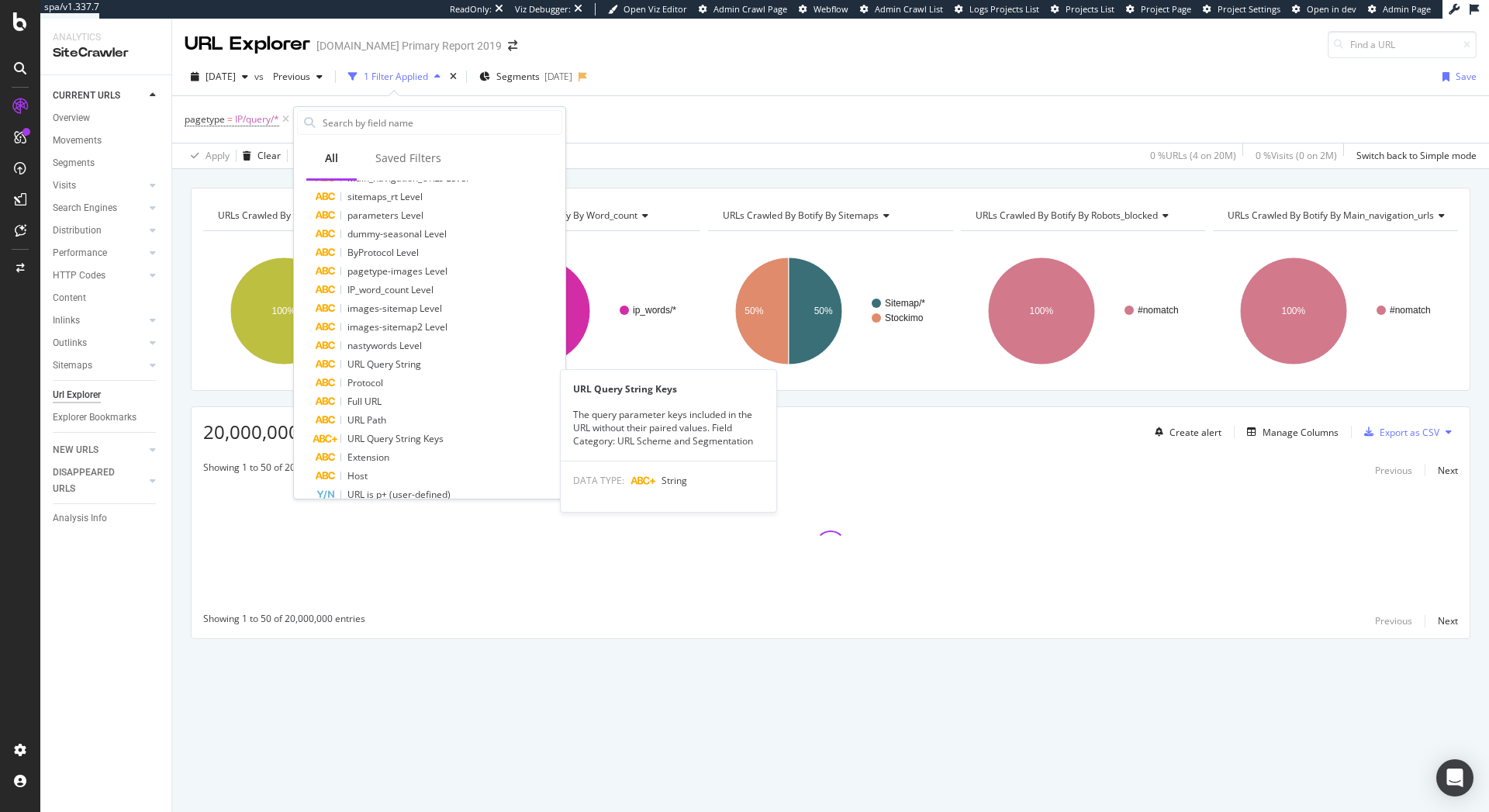
scroll to position [558, 0]
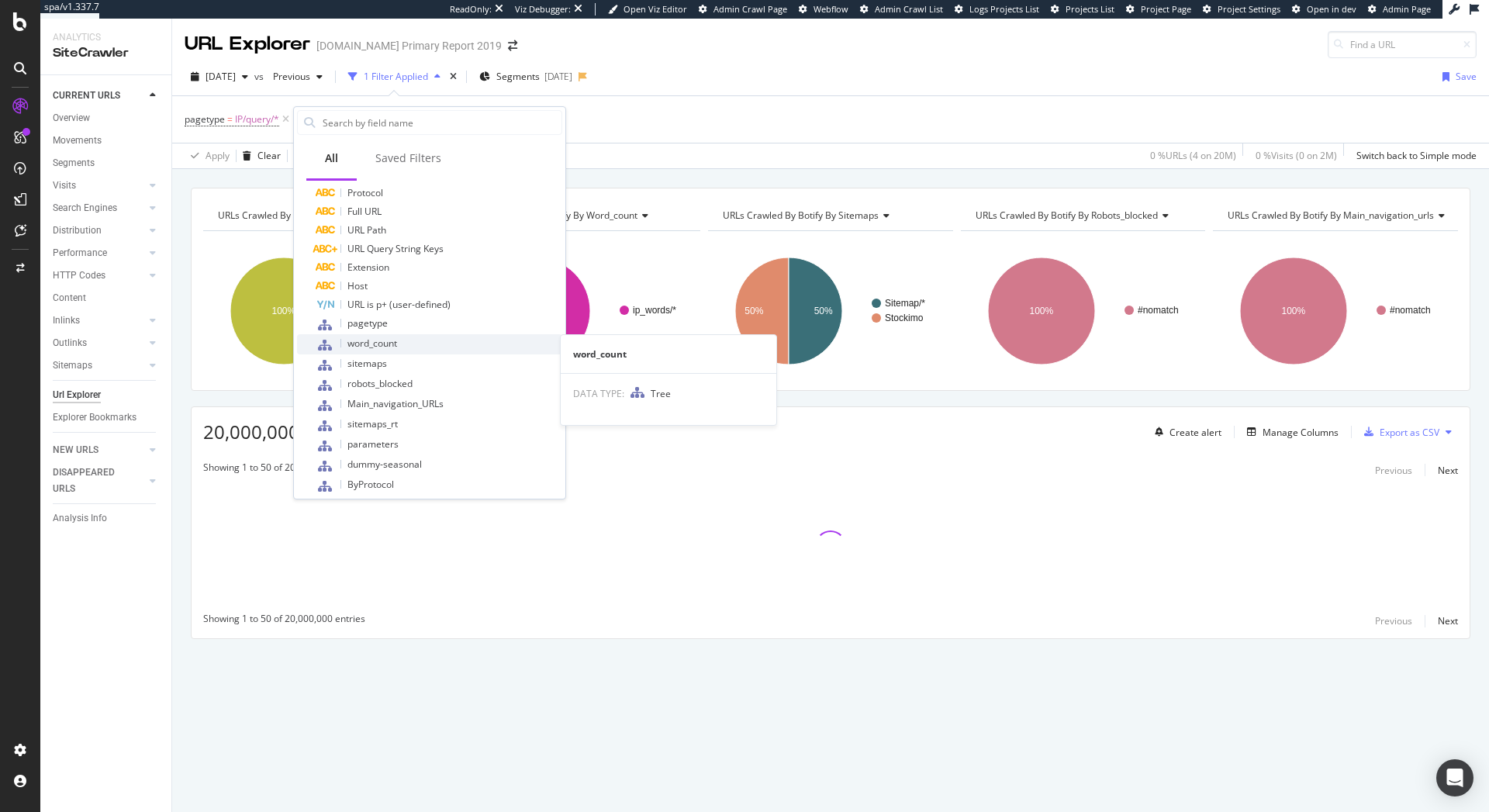
click at [415, 344] on div "word_count" at bounding box center [439, 344] width 247 height 20
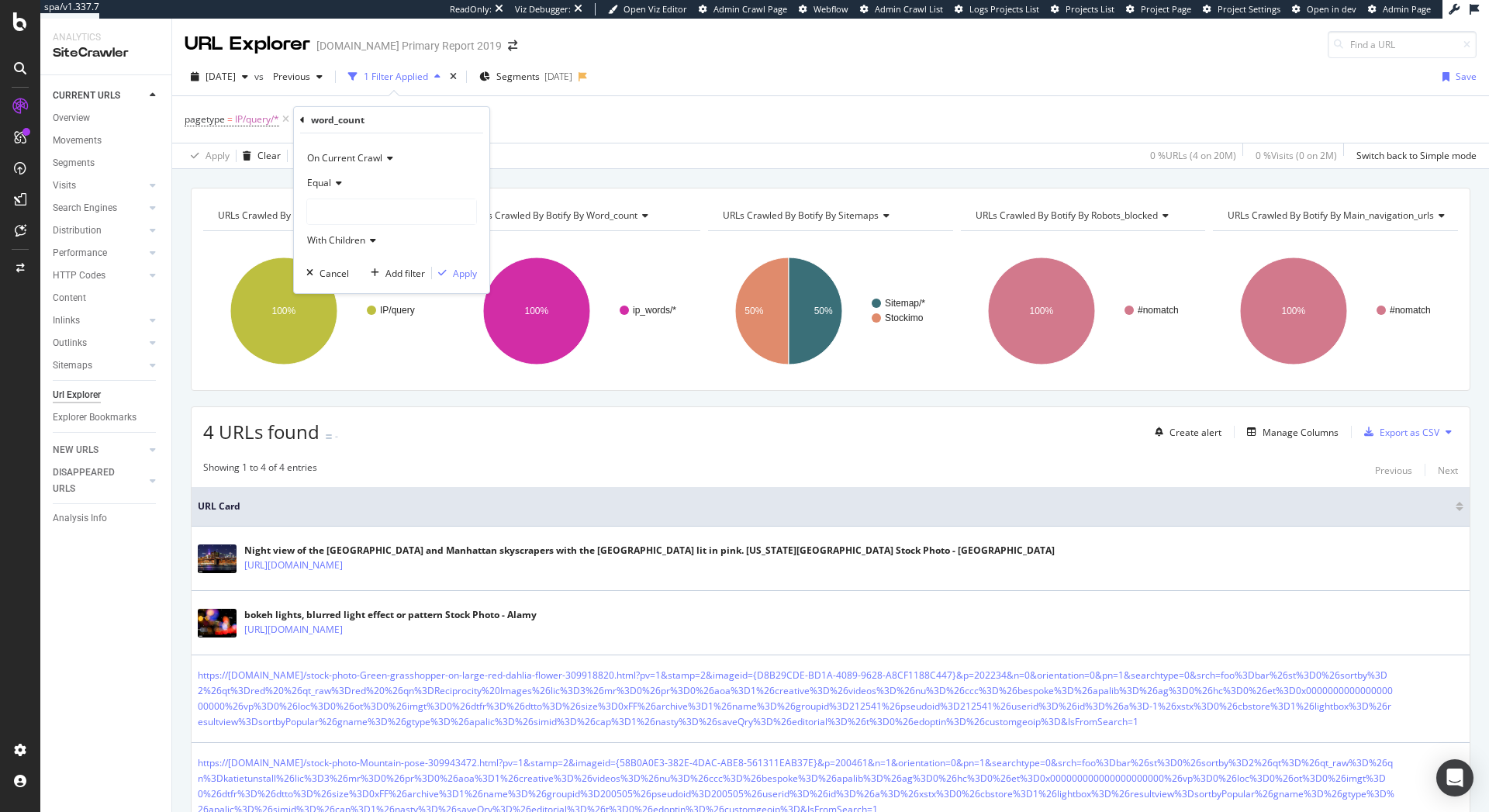
click at [361, 209] on div at bounding box center [391, 211] width 169 height 25
click at [352, 278] on span "sp_words" at bounding box center [342, 278] width 40 height 13
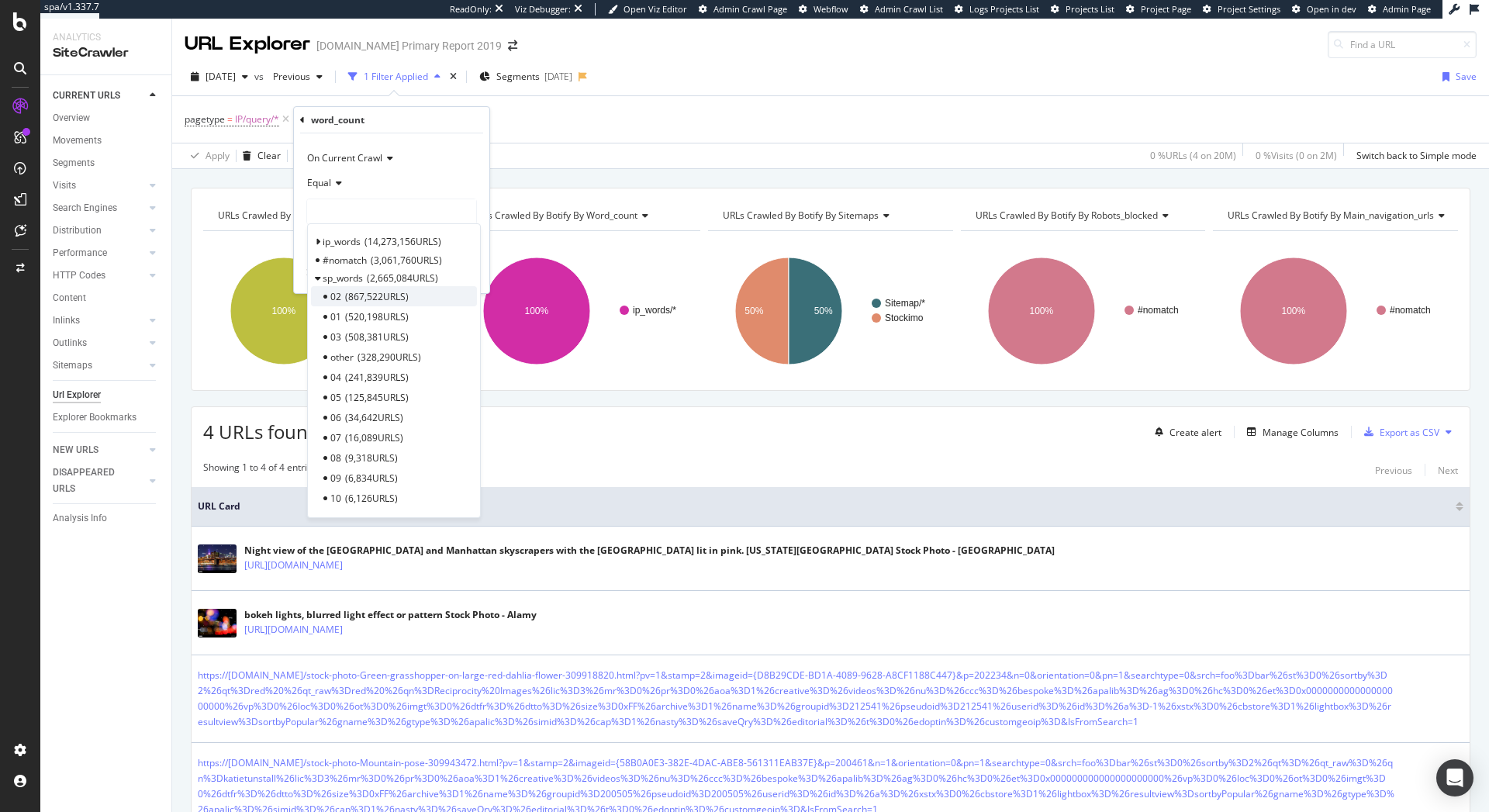
click at [352, 297] on span "867,522 URLS" at bounding box center [377, 296] width 63 height 13
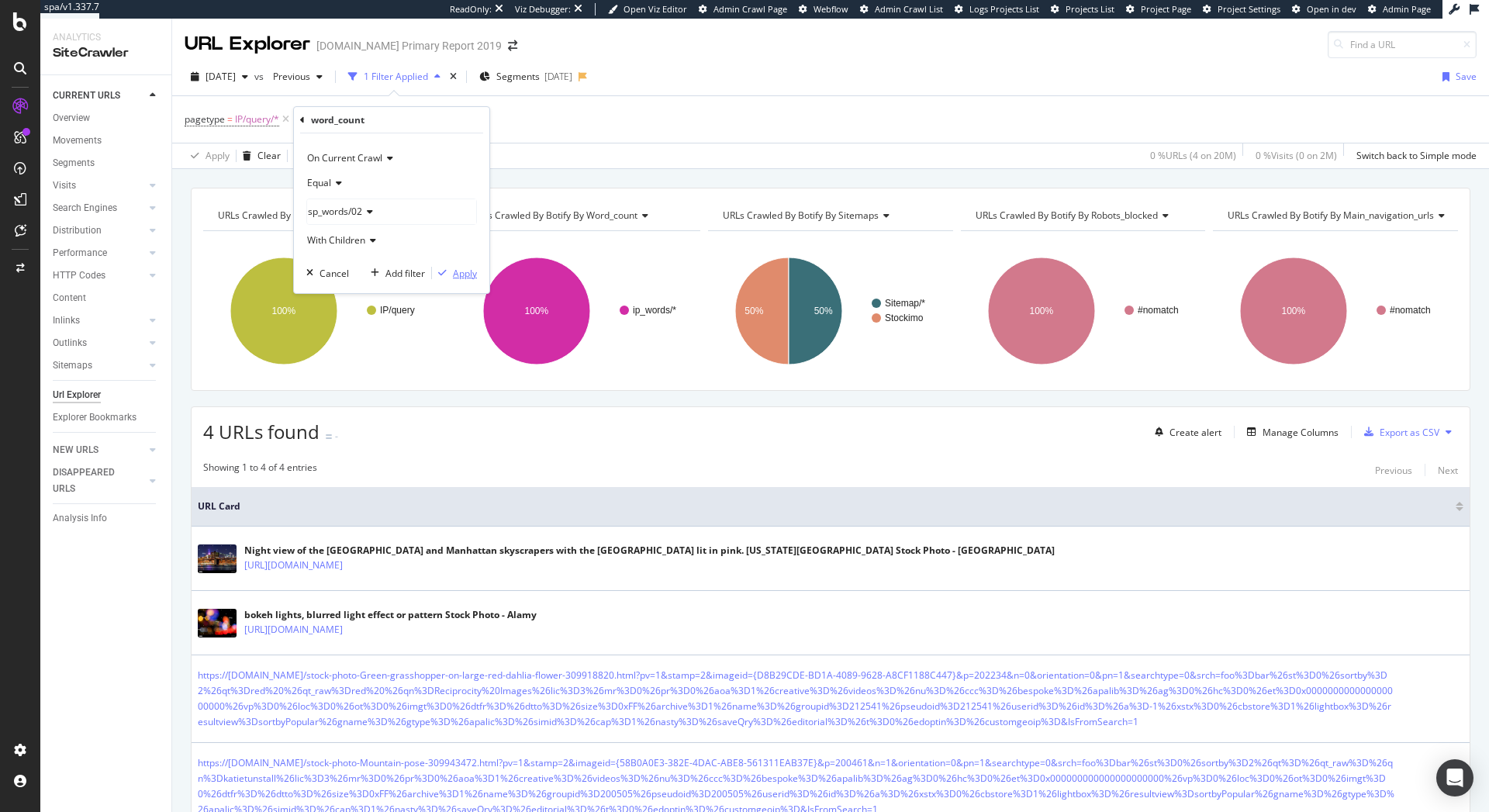
click at [465, 272] on div "Apply" at bounding box center [465, 273] width 24 height 13
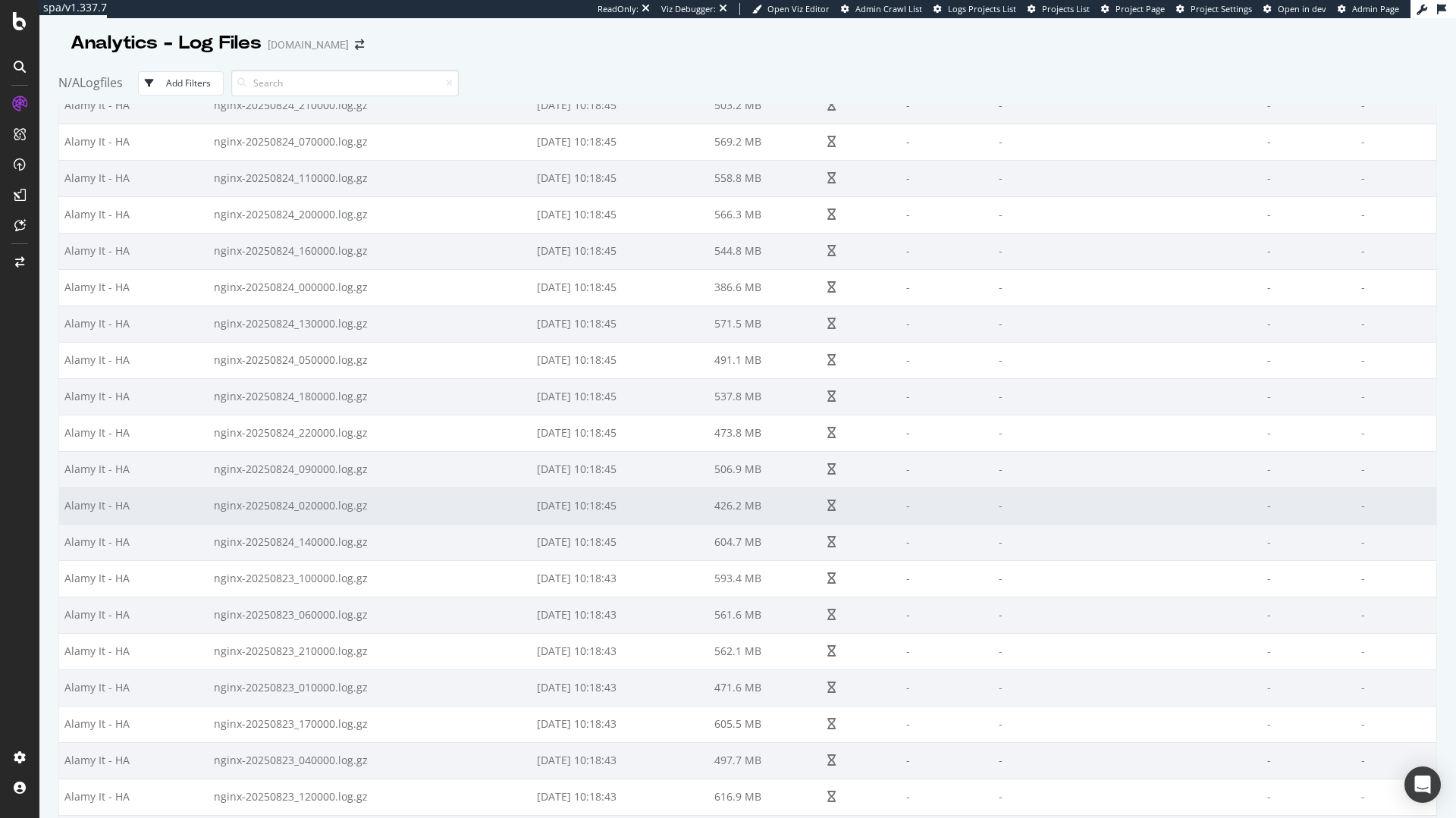
scroll to position [6632, 0]
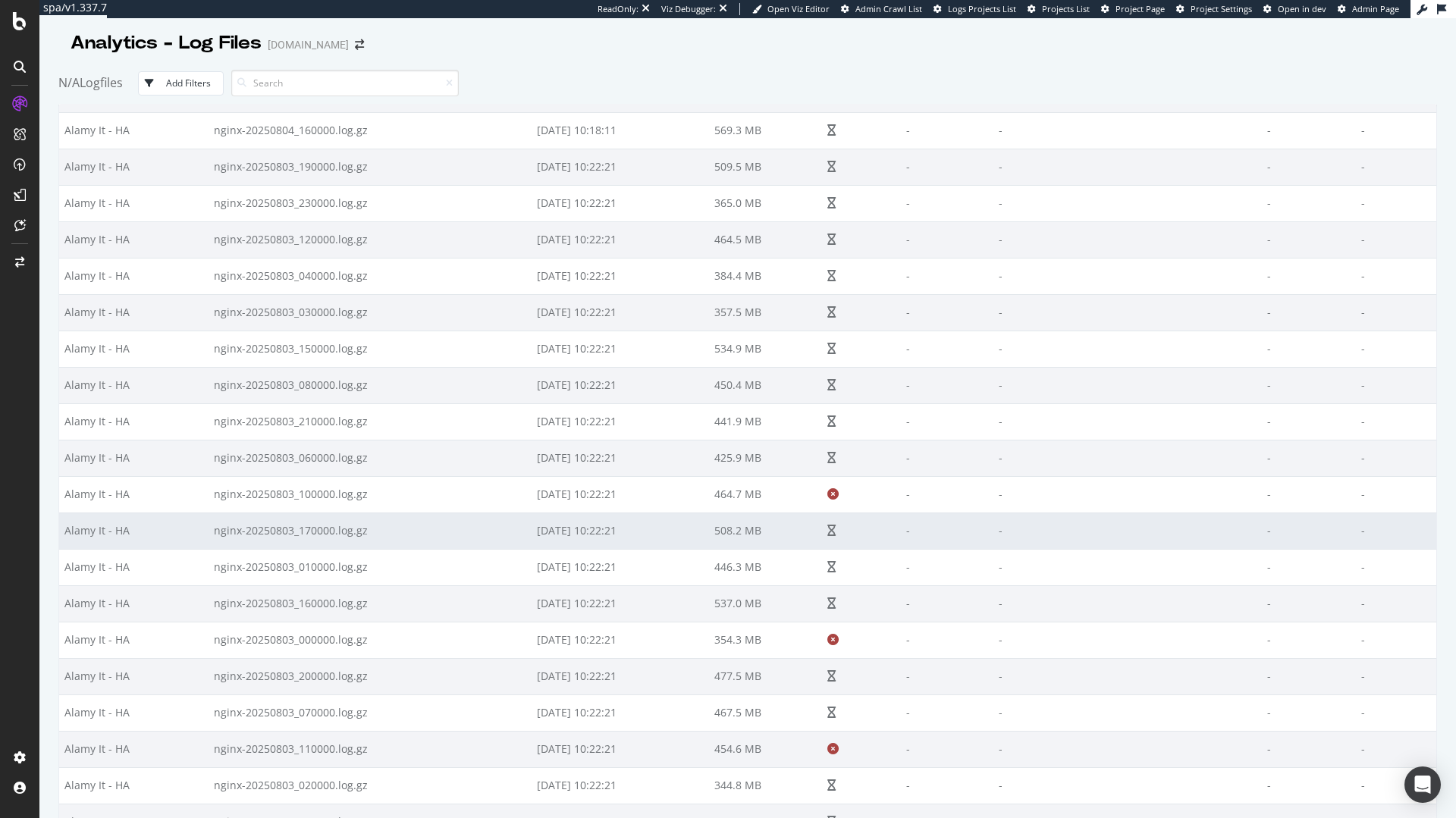
scroll to position [24740, 0]
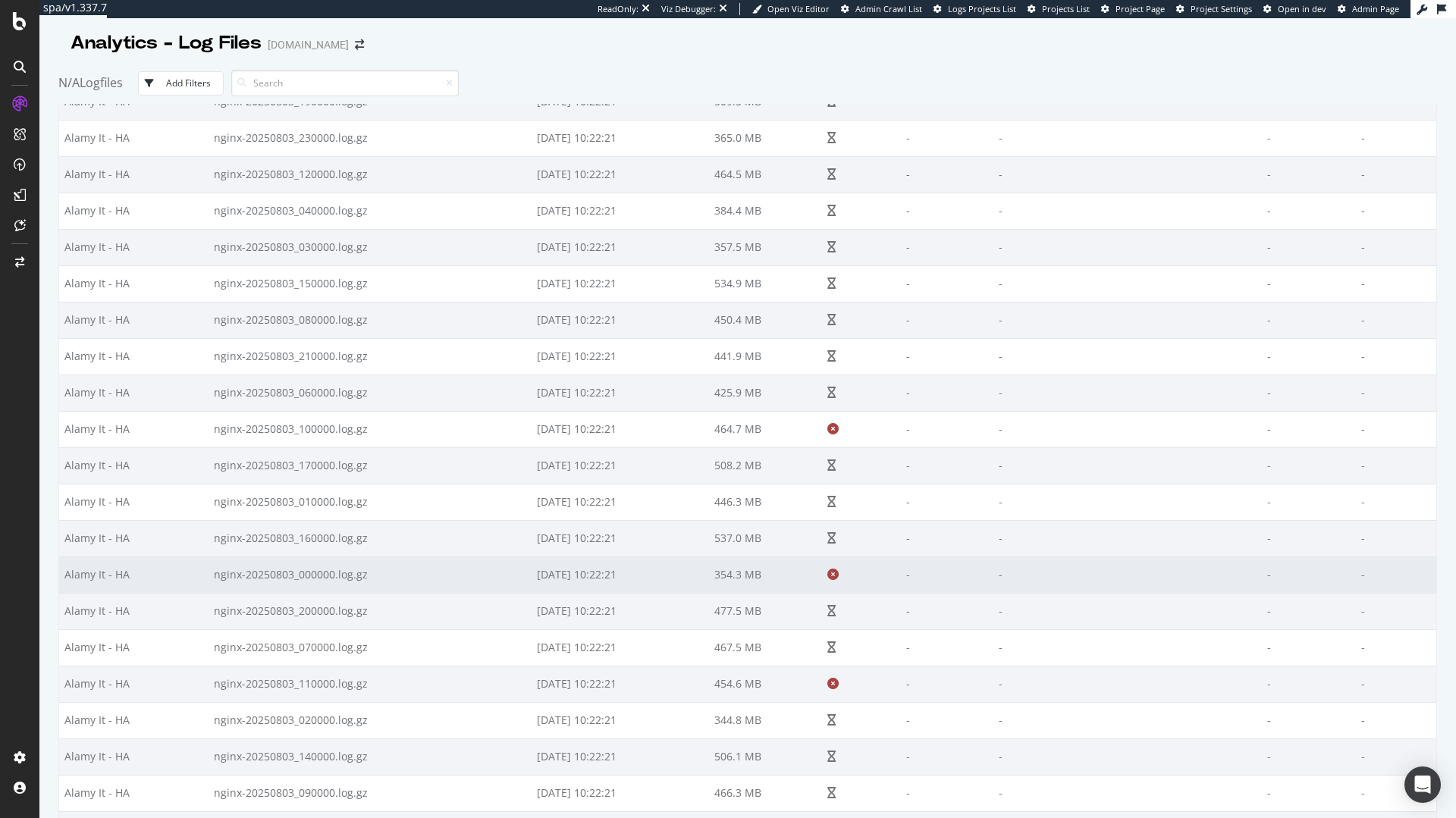
click at [795, 577] on td "354.3 MB" at bounding box center [766, 574] width 113 height 36
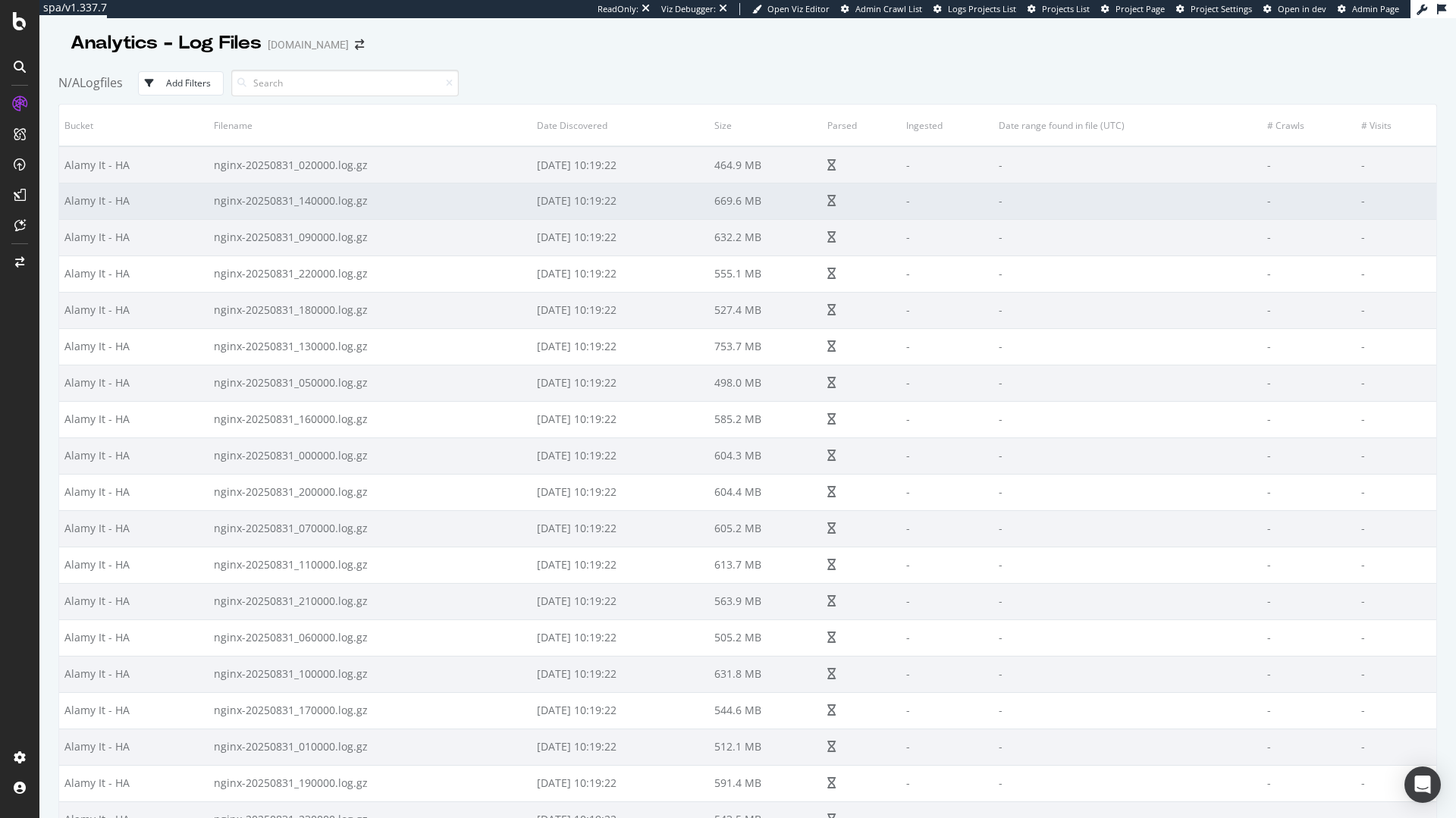
scroll to position [137, 0]
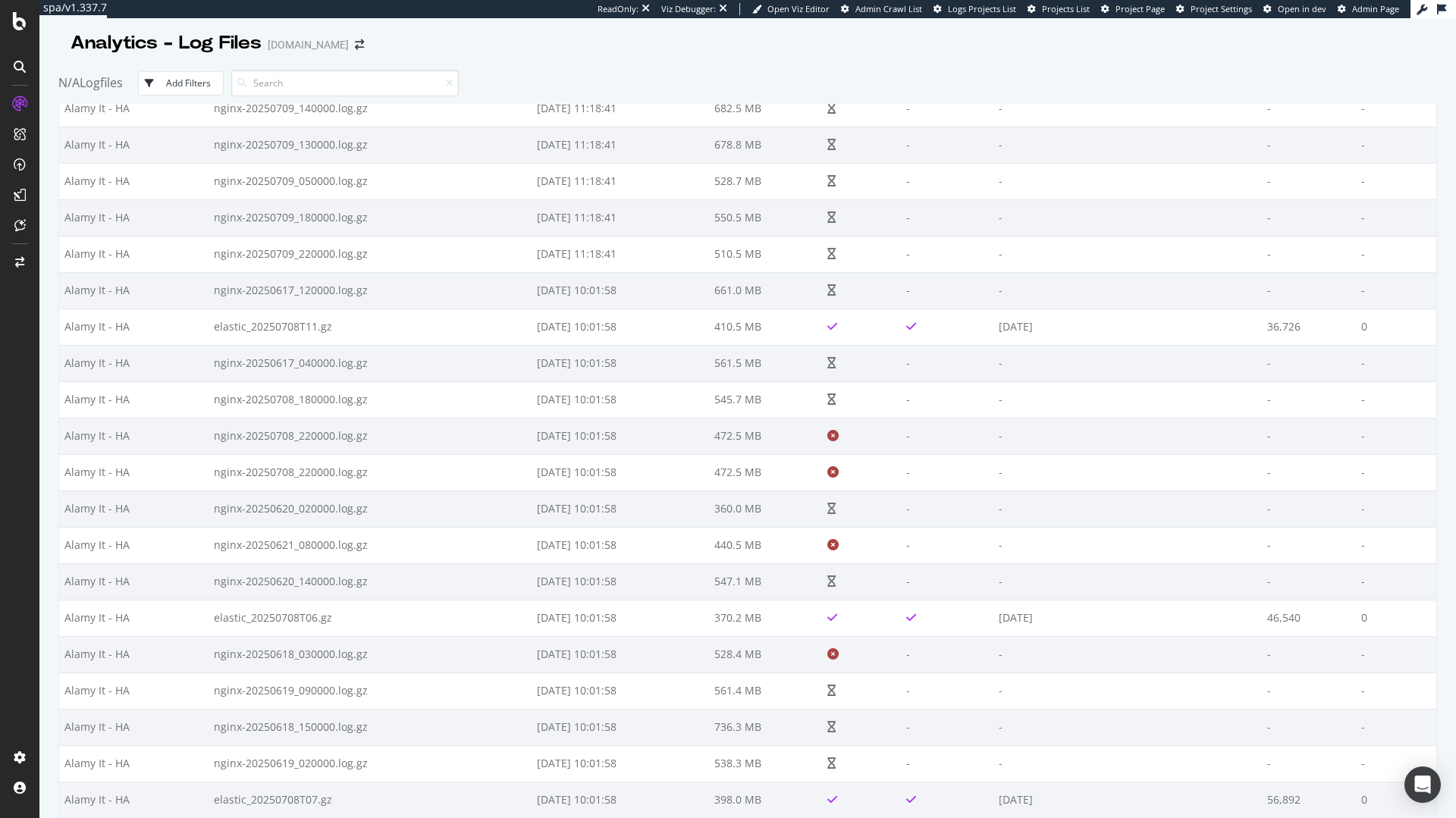
scroll to position [47479, 0]
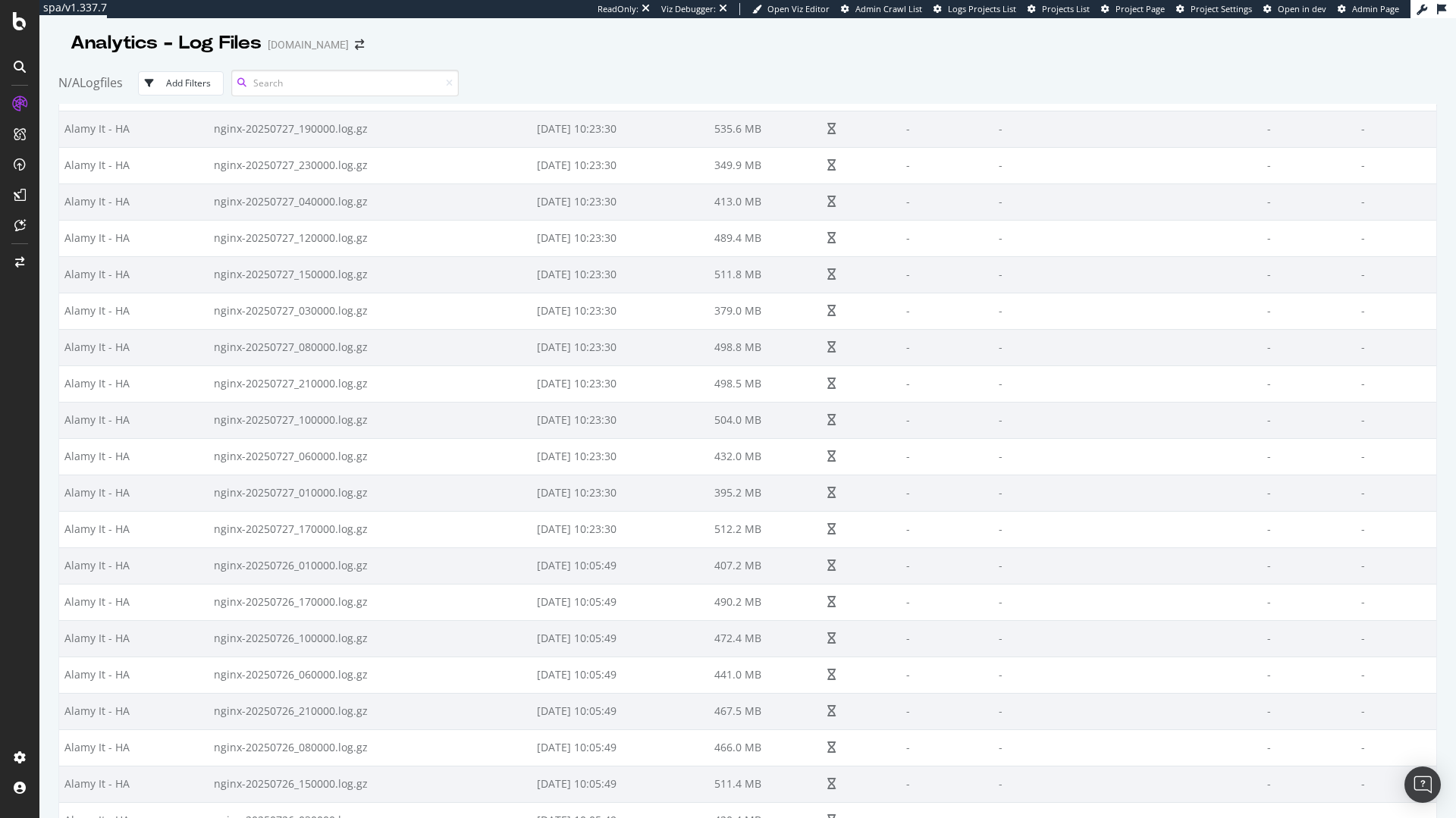
scroll to position [30805, 0]
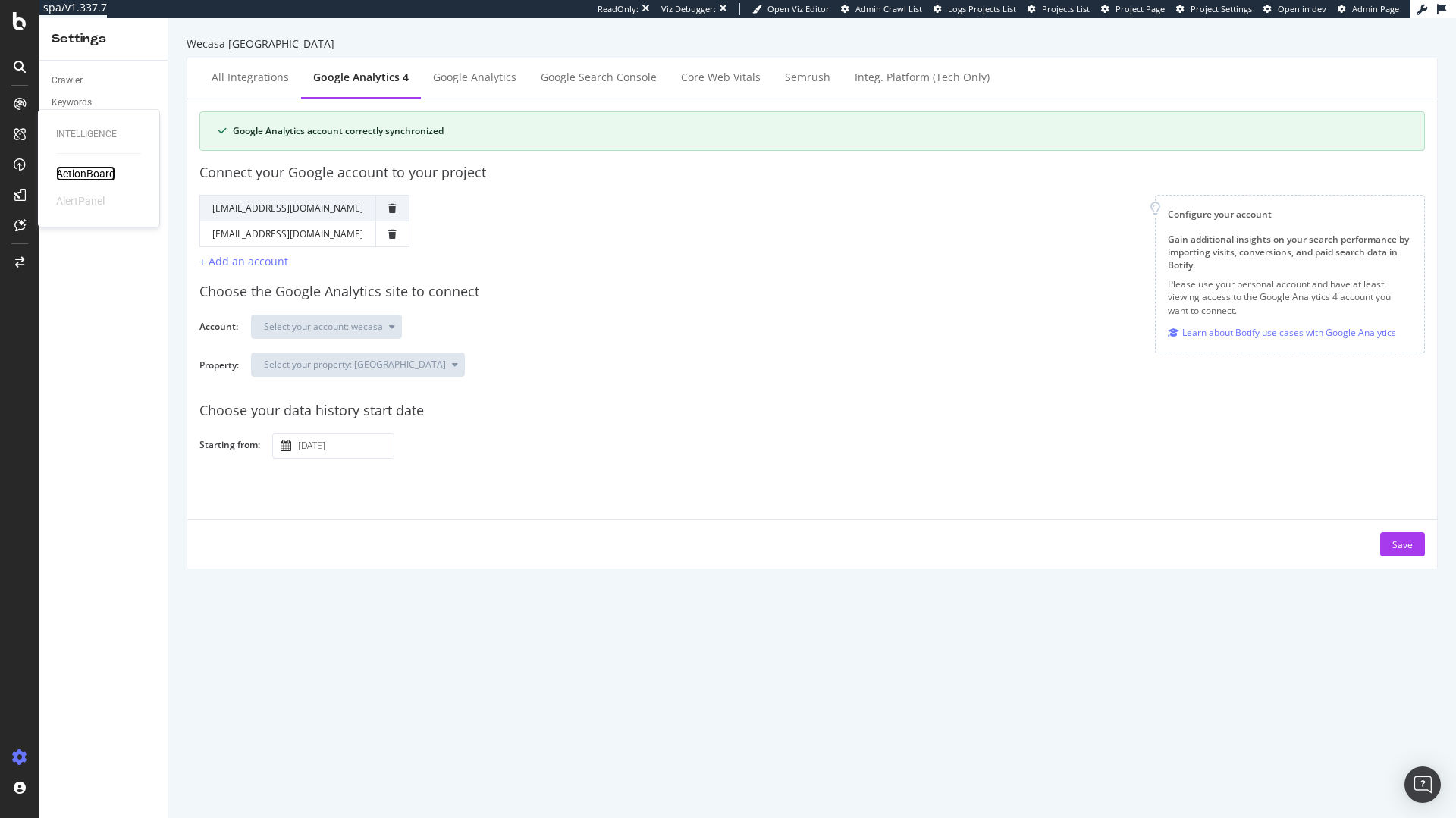
click at [95, 171] on div "ActionBoard" at bounding box center [85, 174] width 59 height 16
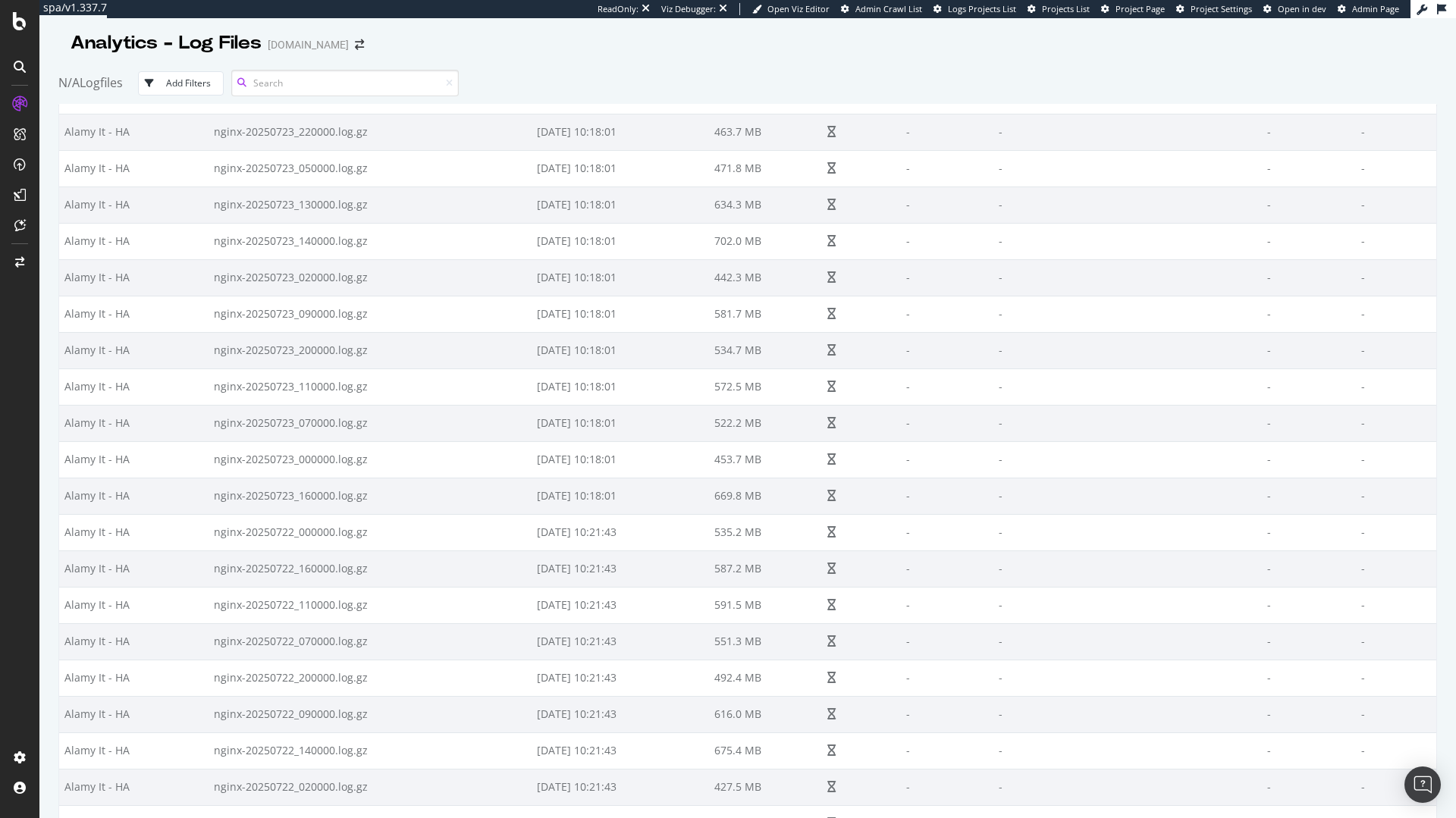
scroll to position [33175, 0]
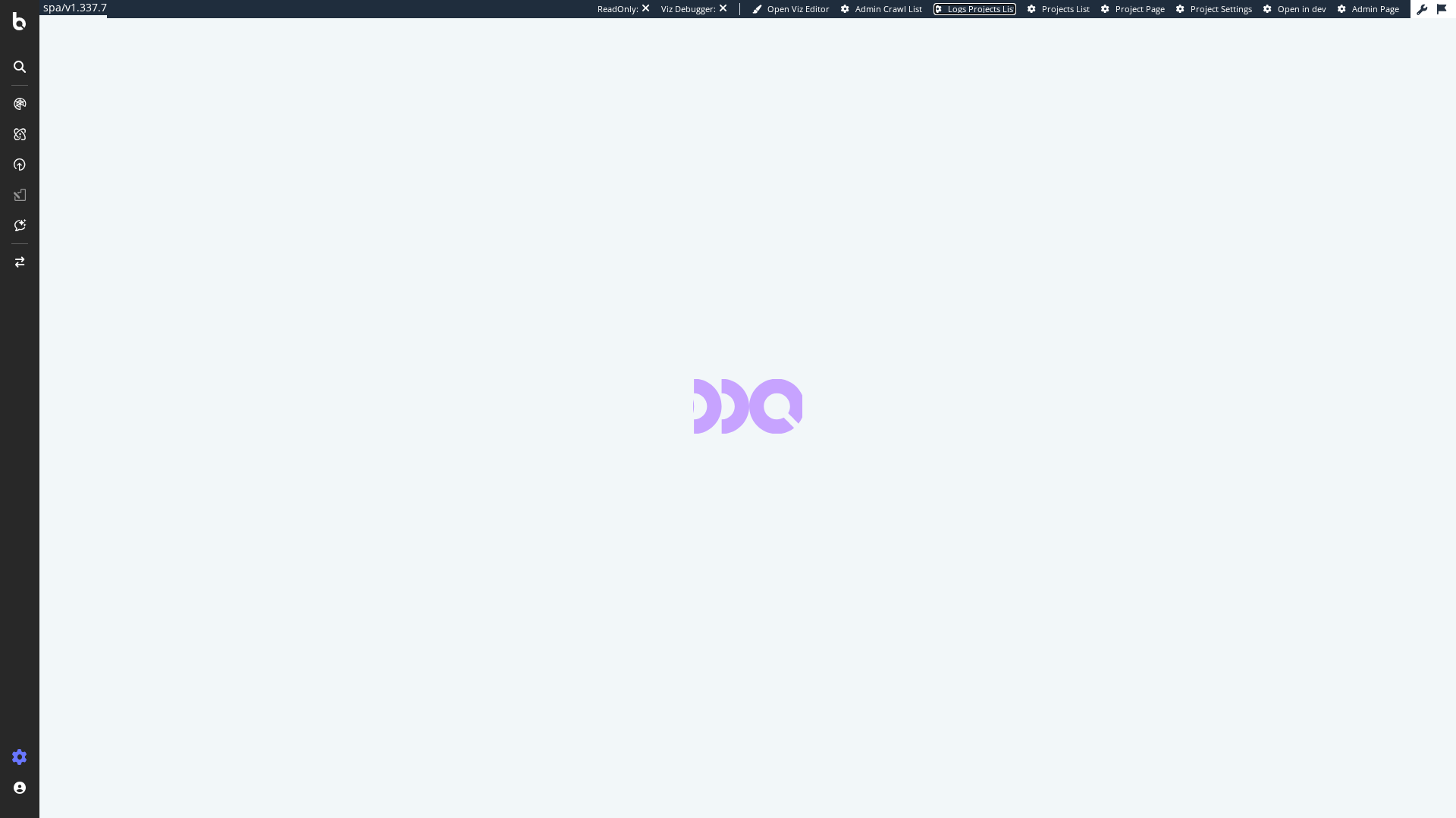
click at [962, 9] on span "Logs Projects List" at bounding box center [982, 9] width 68 height 12
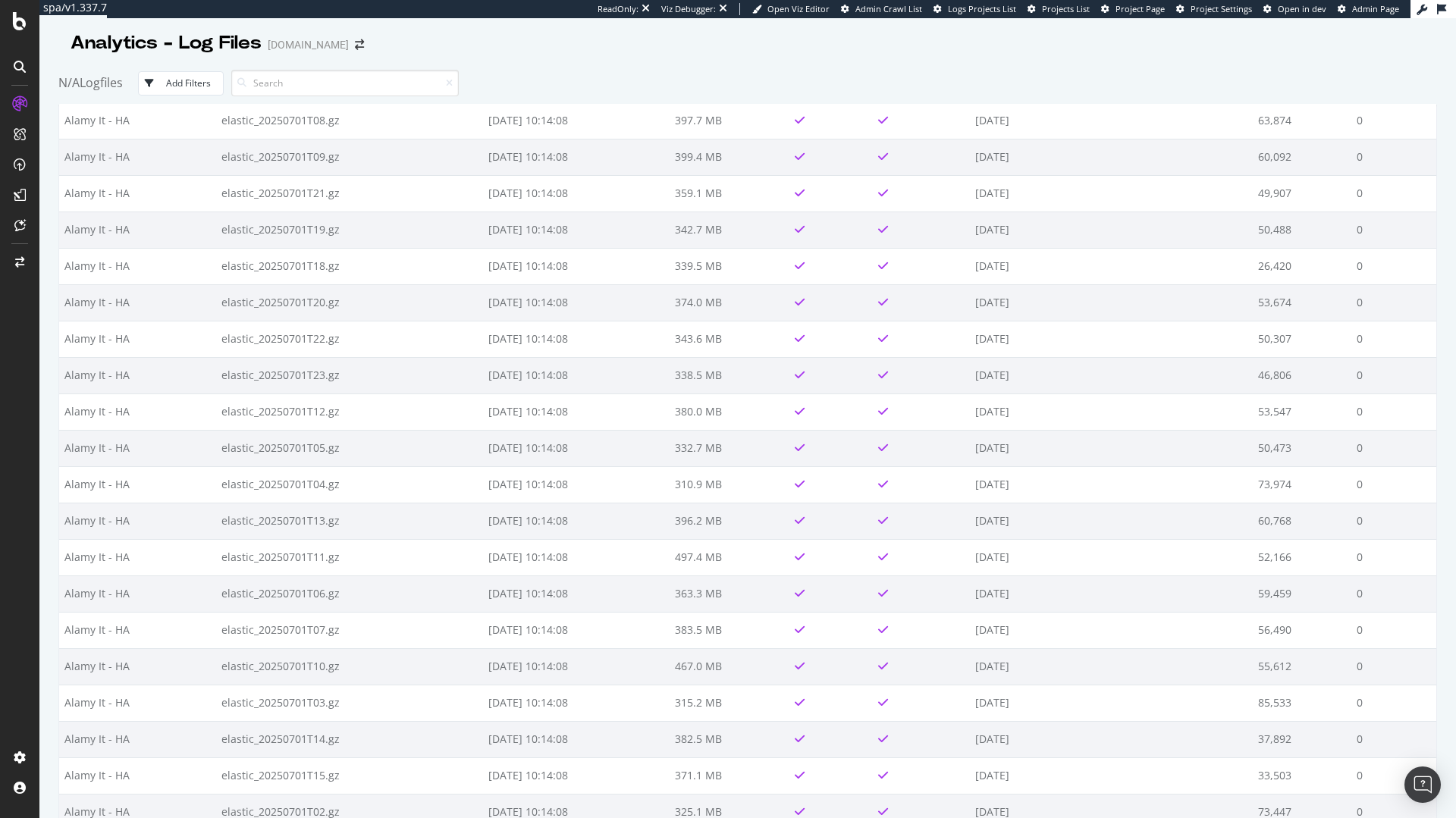
scroll to position [6064, 0]
